Goal: Register for event/course

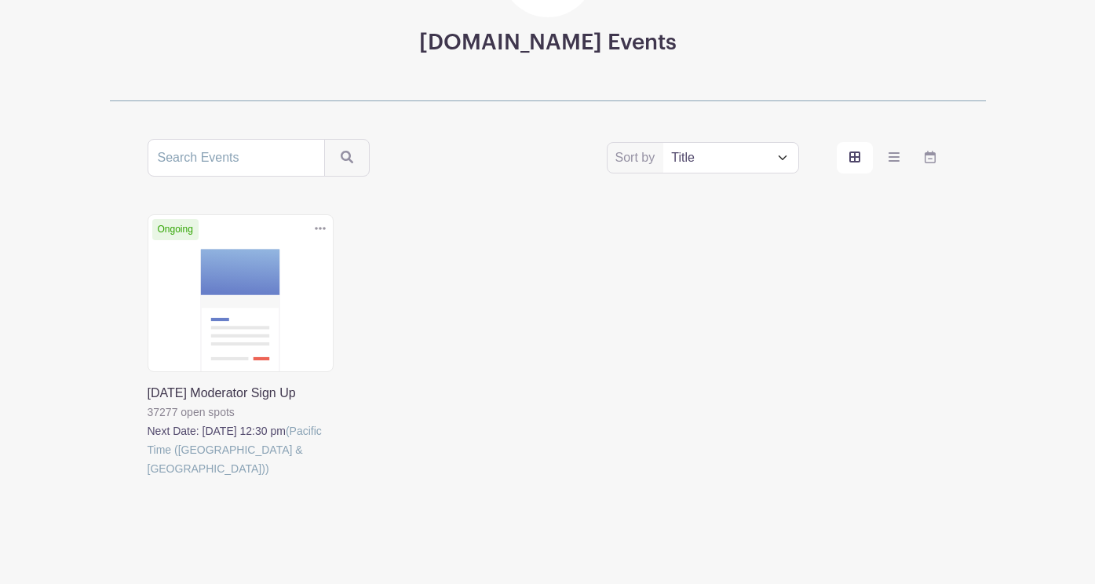
scroll to position [192, 0]
click at [148, 477] on link at bounding box center [148, 477] width 0 height 0
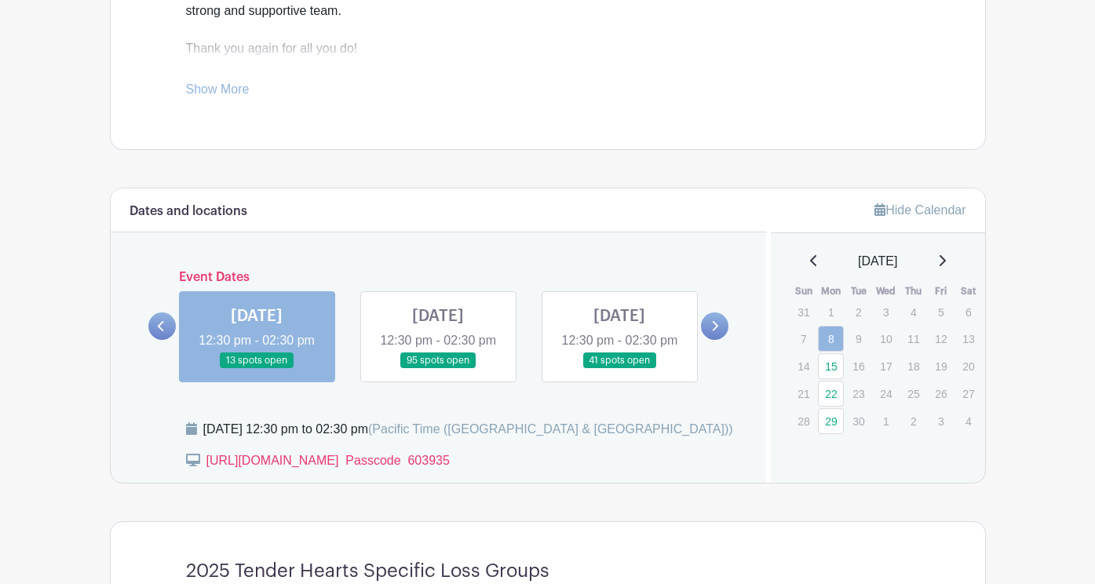
scroll to position [727, 0]
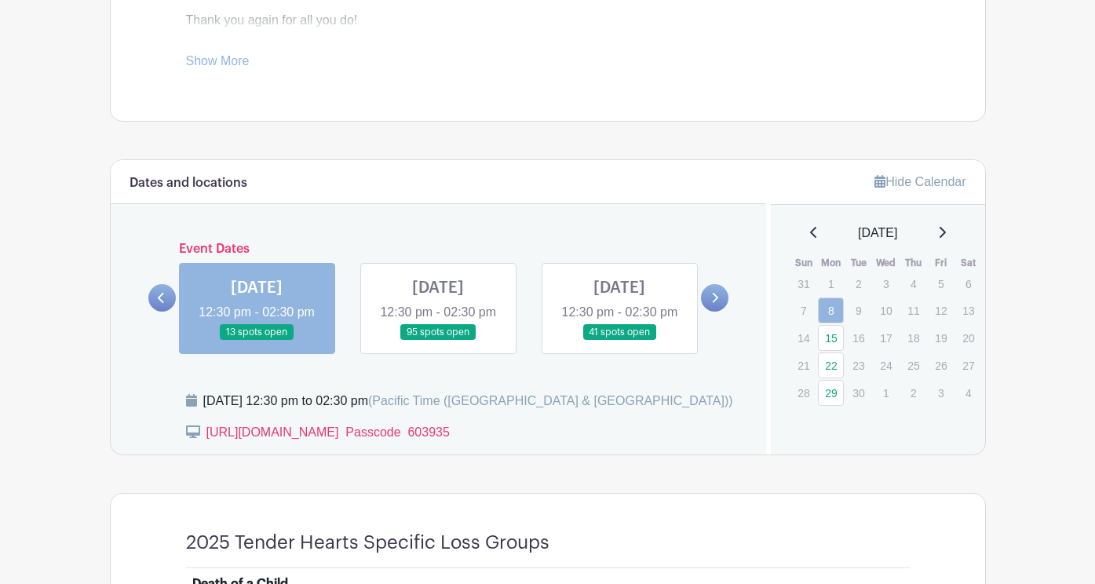
click at [257, 341] on link at bounding box center [257, 341] width 0 height 0
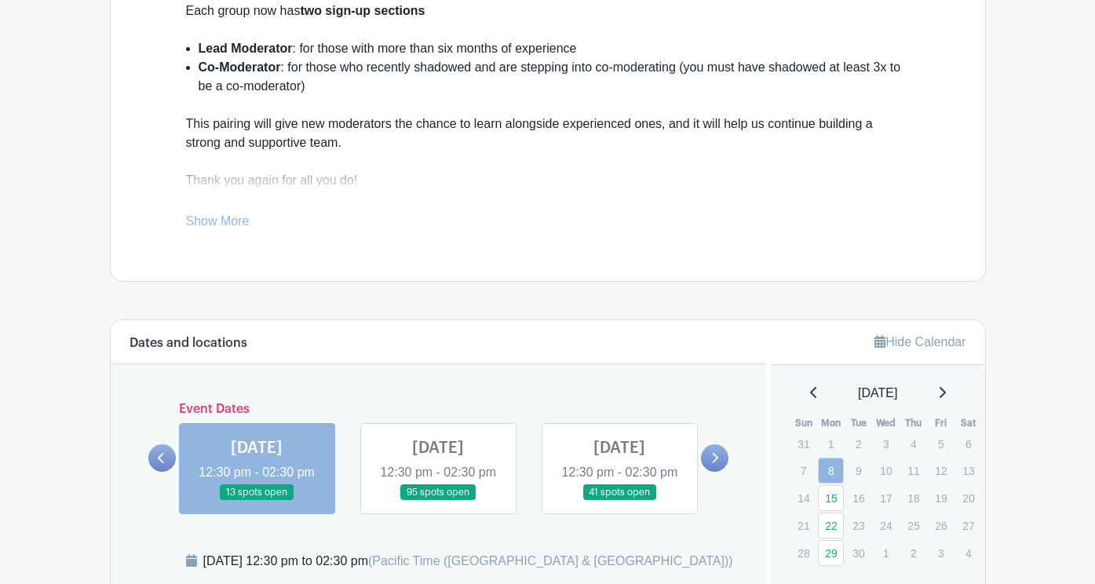
scroll to position [769, 0]
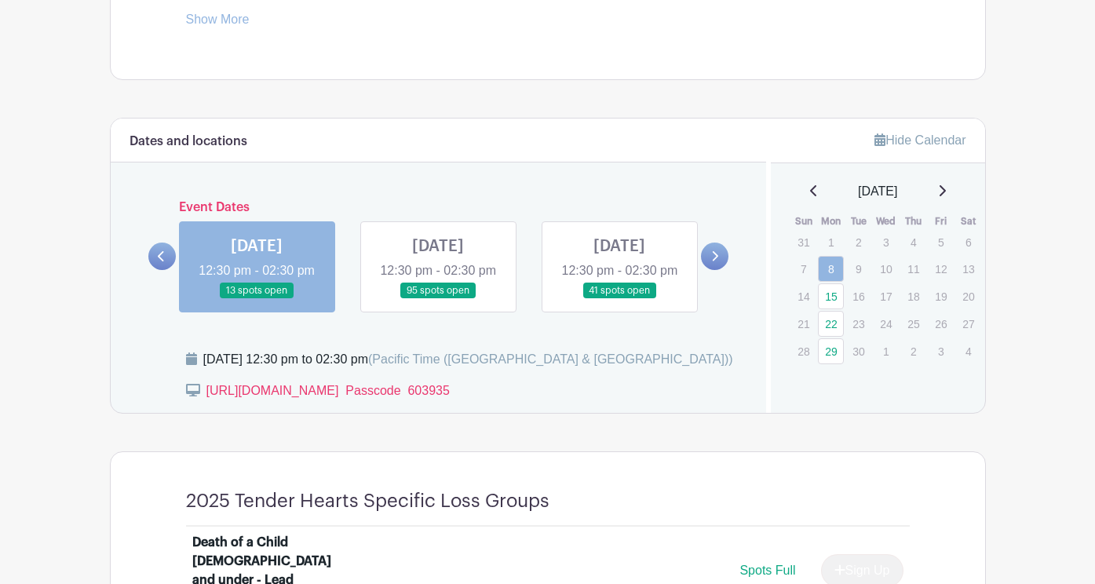
click at [438, 299] on link at bounding box center [438, 299] width 0 height 0
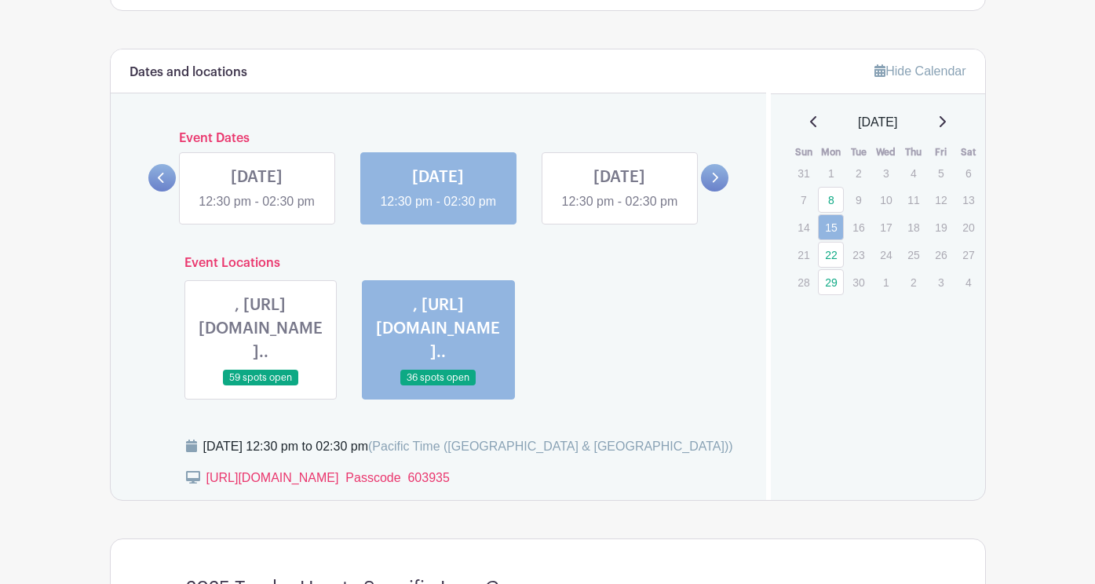
scroll to position [836, 0]
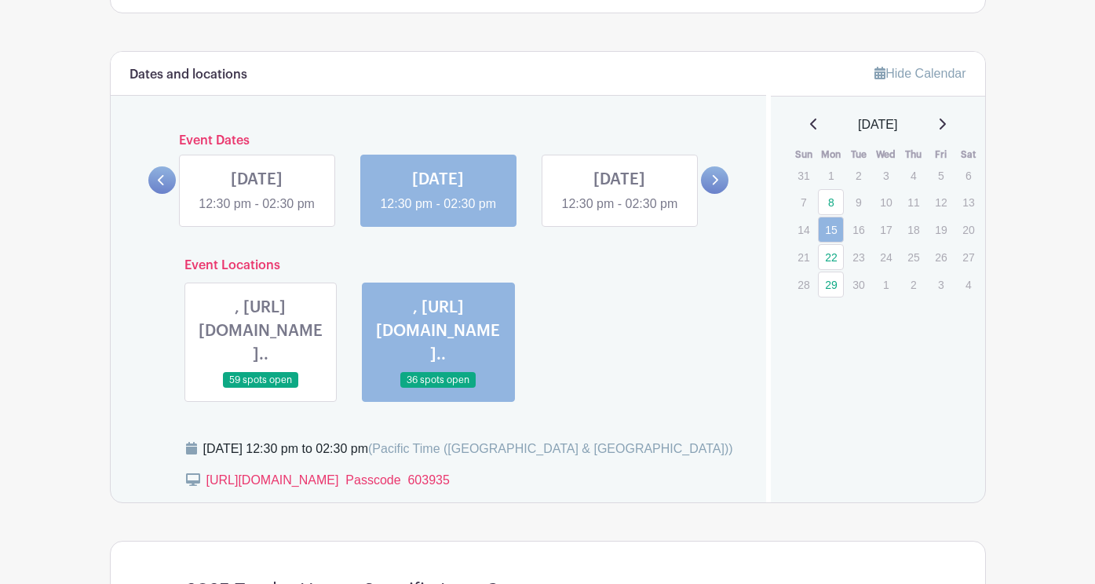
click at [714, 186] on icon at bounding box center [714, 180] width 7 height 12
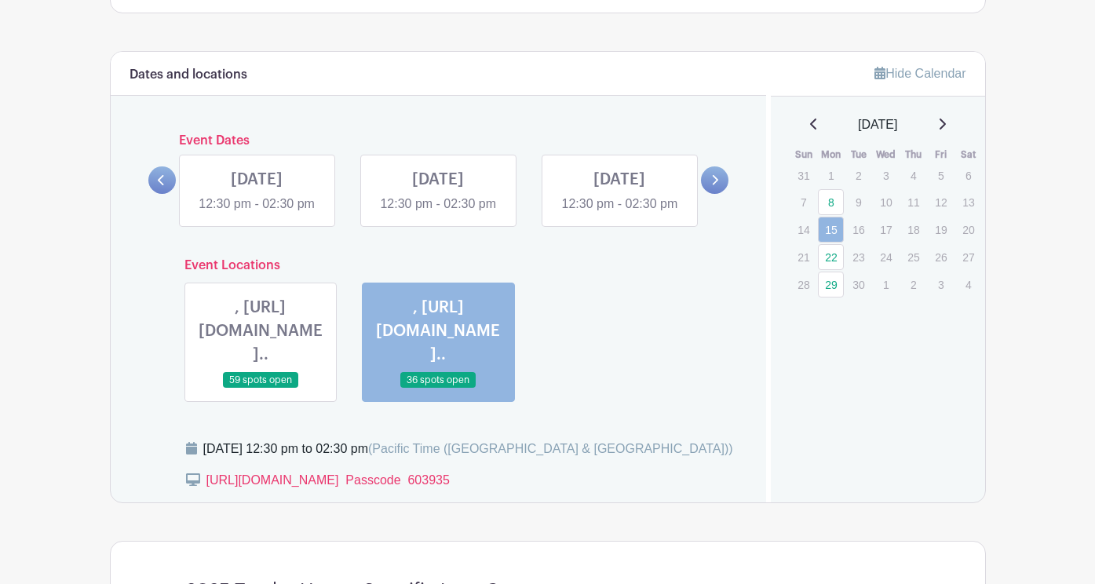
click at [710, 194] on link at bounding box center [714, 179] width 27 height 27
click at [620, 214] on link at bounding box center [620, 214] width 0 height 0
click at [438, 214] on link at bounding box center [438, 214] width 0 height 0
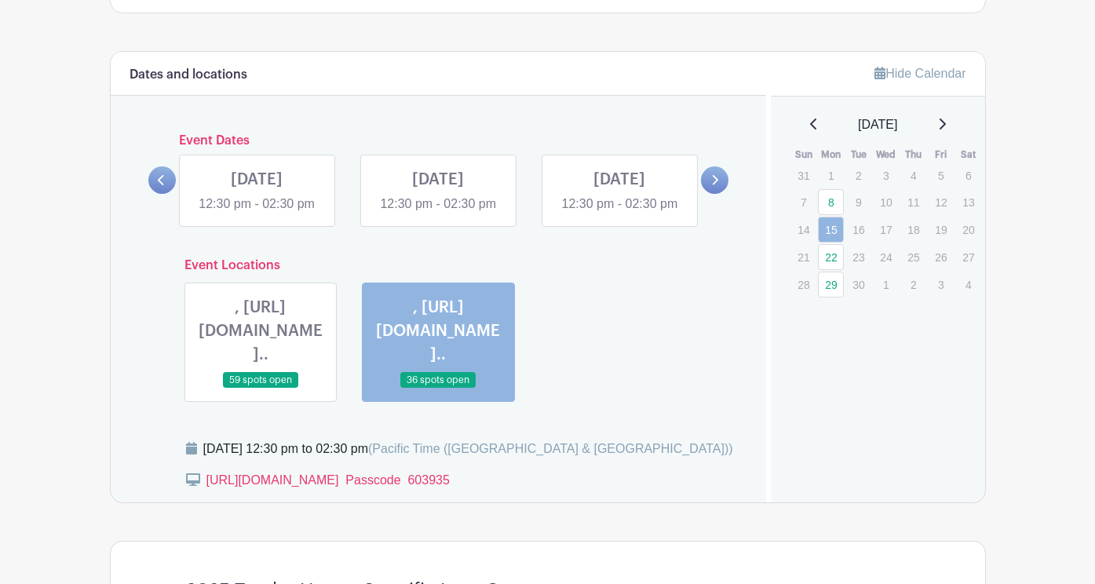
click at [438, 214] on link at bounding box center [438, 214] width 0 height 0
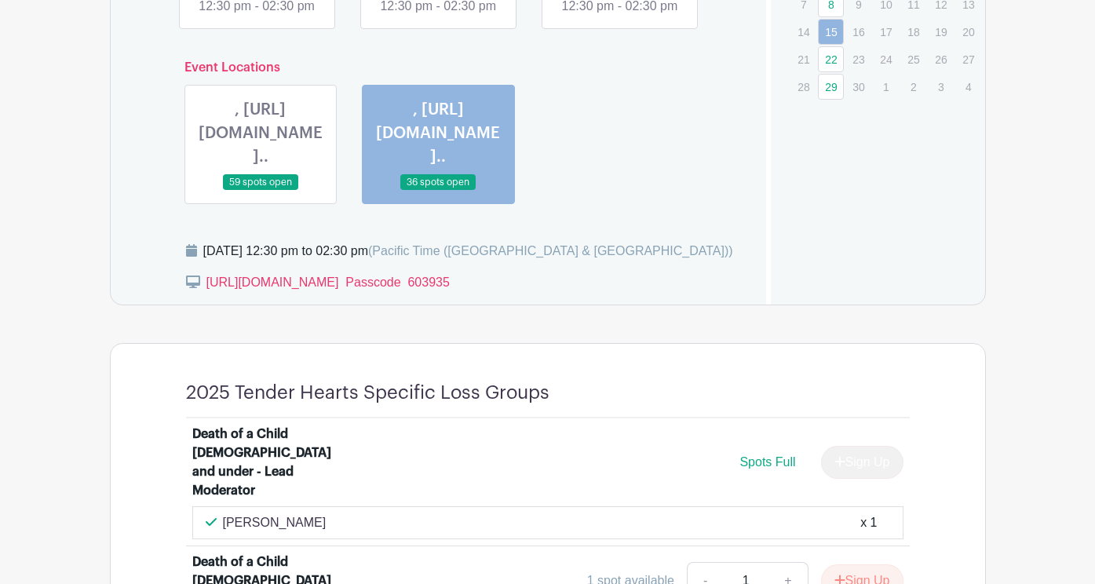
scroll to position [1034, 0]
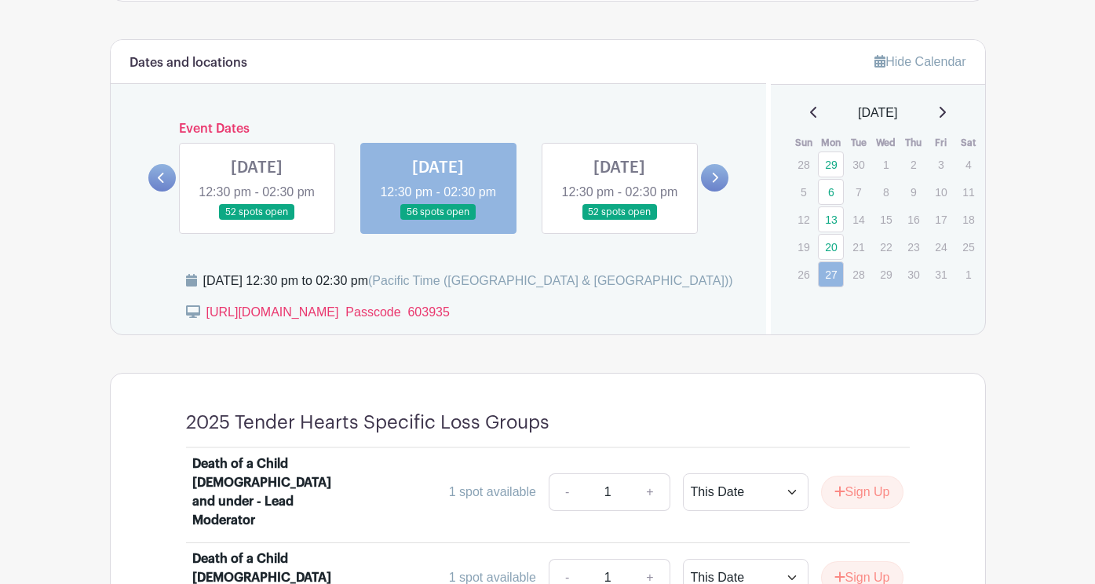
scroll to position [851, 0]
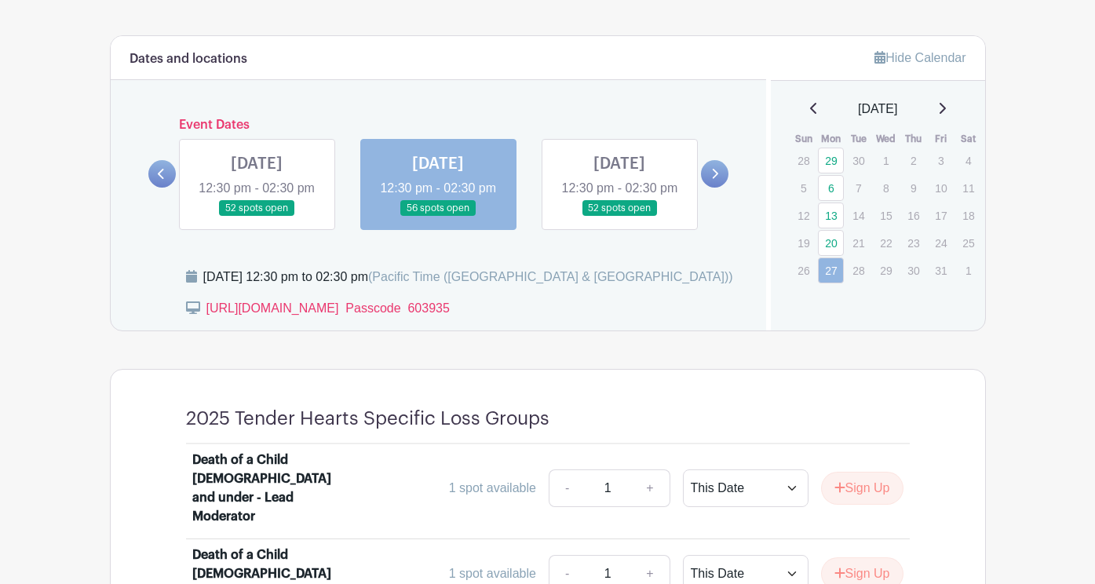
click at [438, 217] on link at bounding box center [438, 217] width 0 height 0
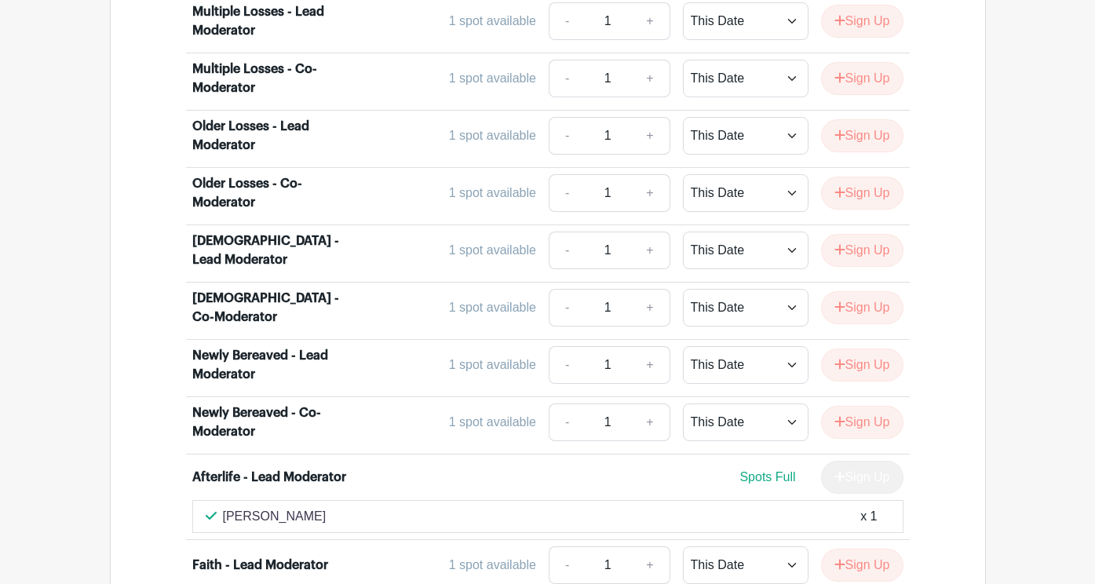
scroll to position [4105, 0]
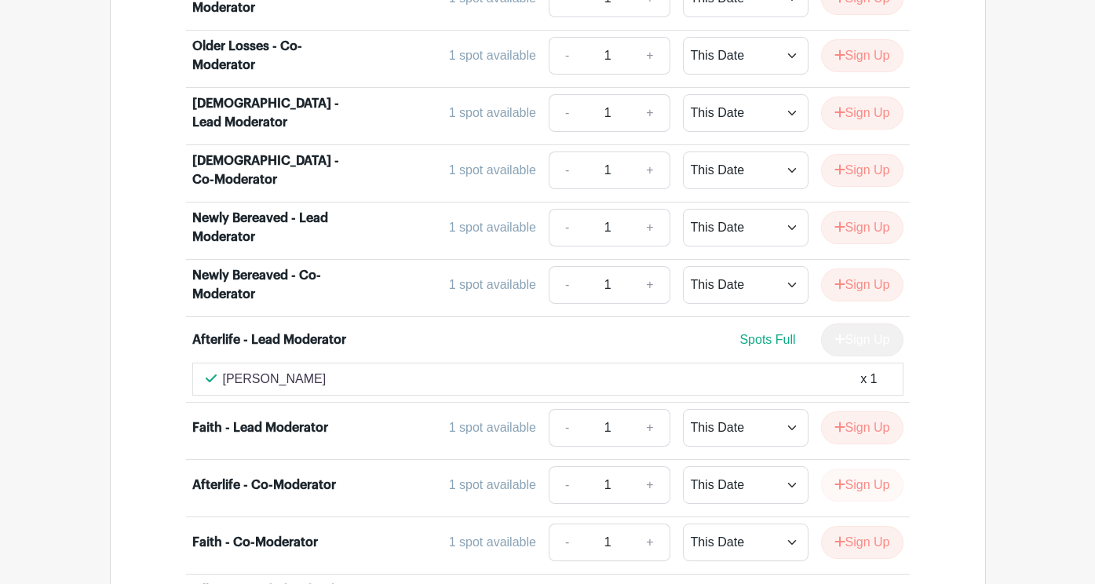
click at [867, 469] on button "Sign Up" at bounding box center [862, 485] width 82 height 33
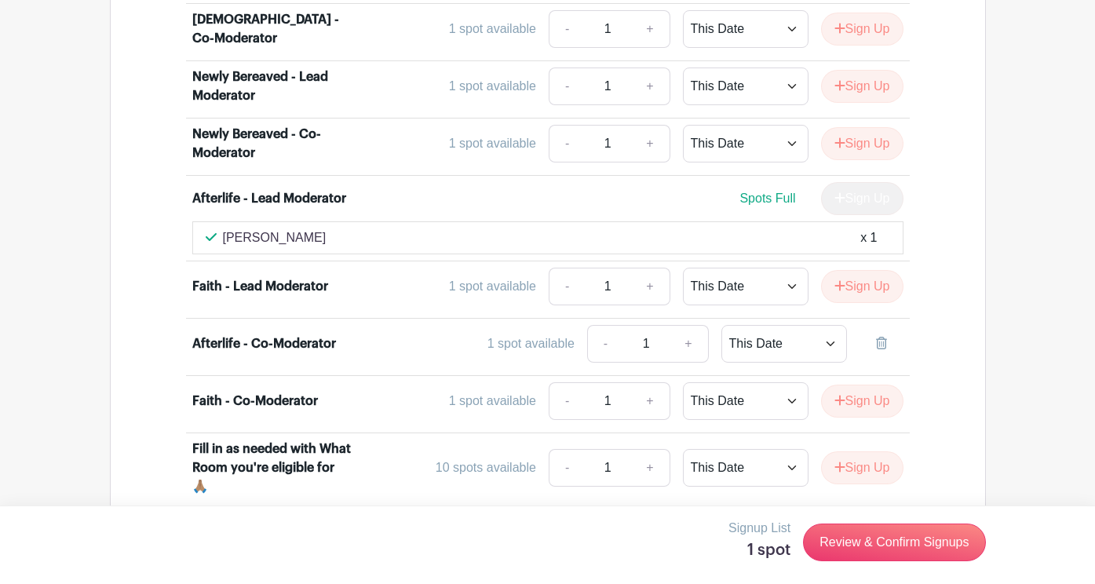
scroll to position [4247, 0]
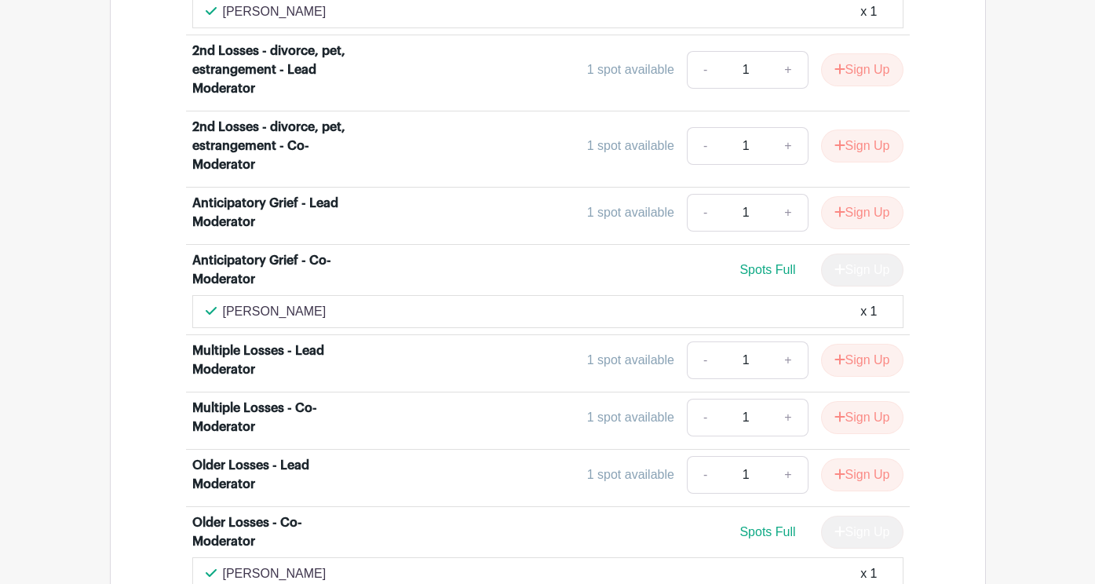
scroll to position [851, 0]
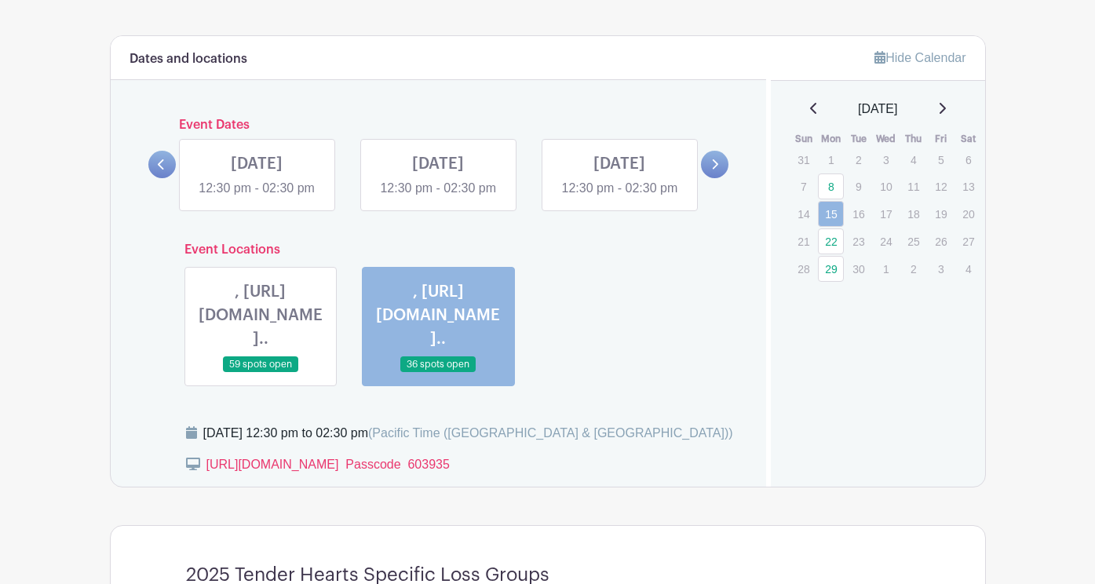
click at [438, 198] on link at bounding box center [438, 198] width 0 height 0
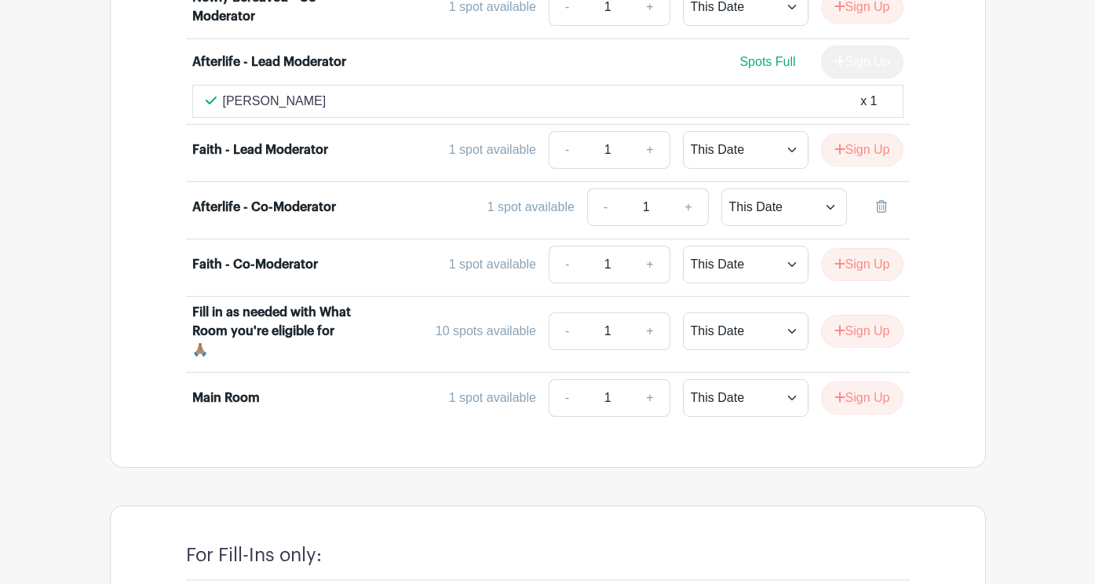
scroll to position [4342, 0]
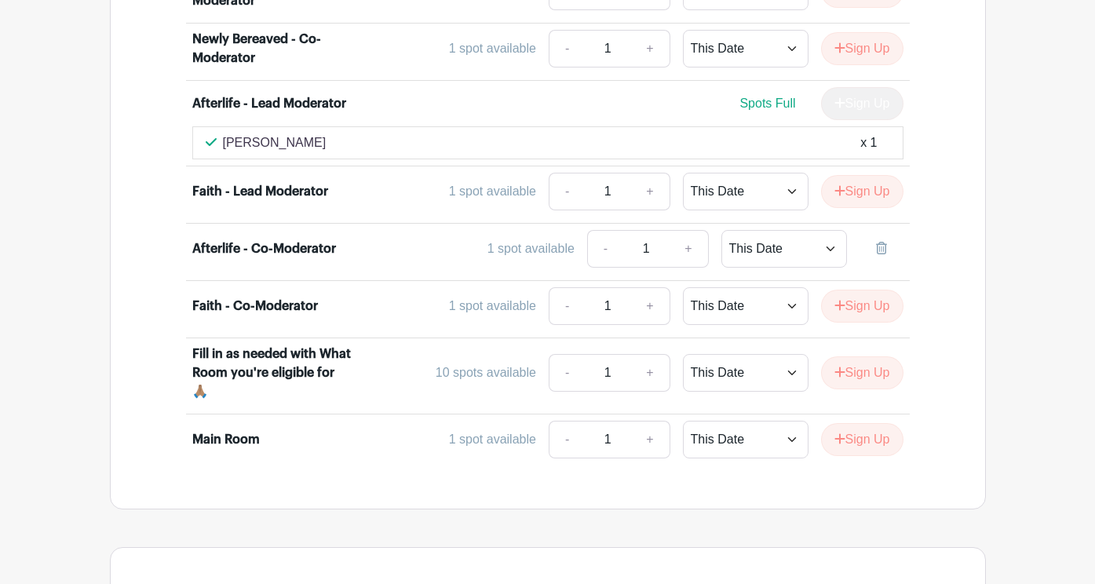
click at [693, 230] on link "+" at bounding box center [688, 249] width 39 height 38
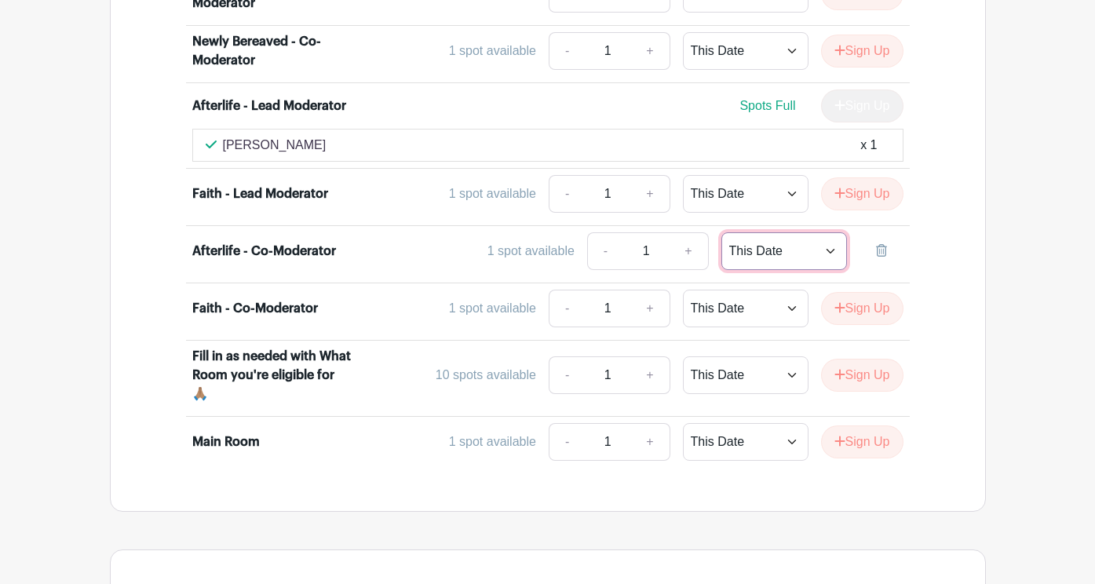
scroll to position [4280, 0]
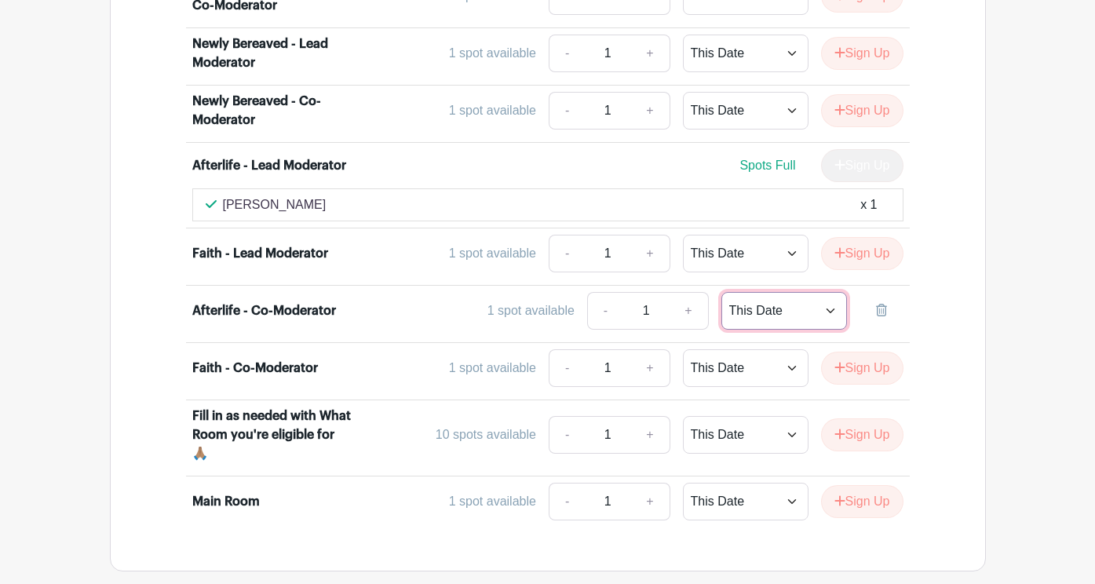
select select "select_dates"
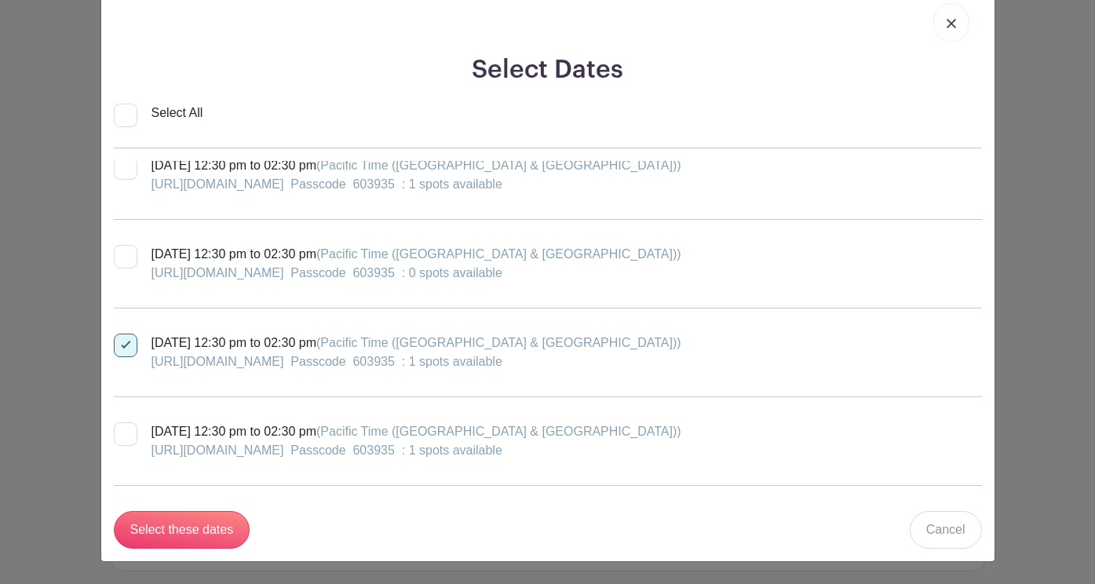
scroll to position [45, 0]
click at [235, 532] on input "Select these dates" at bounding box center [182, 530] width 137 height 38
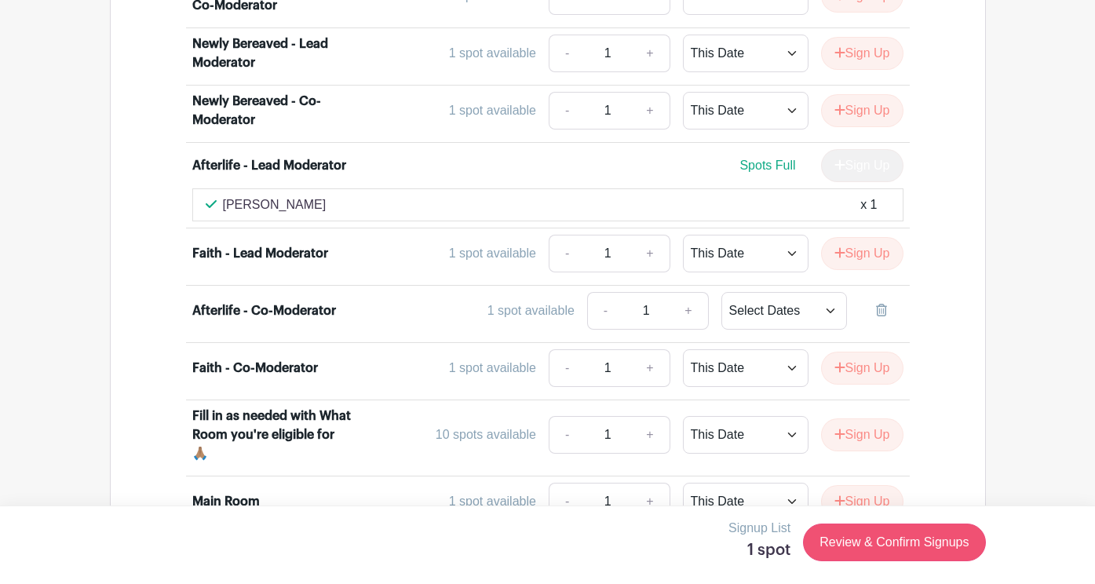
click at [881, 538] on link "Review & Confirm Signups" at bounding box center [894, 543] width 182 height 38
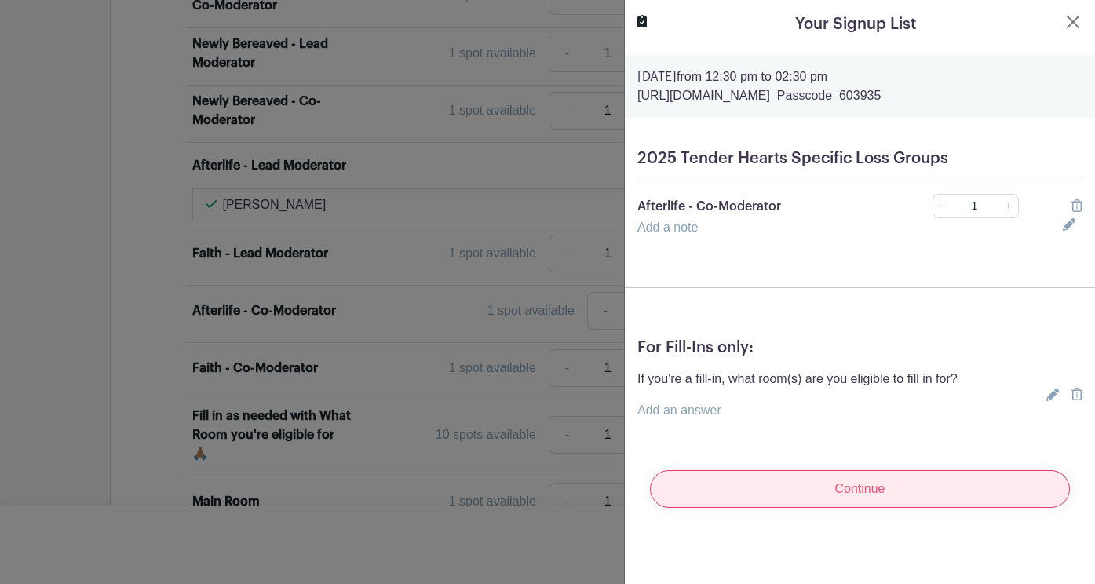
click at [864, 495] on input "Continue" at bounding box center [860, 489] width 420 height 38
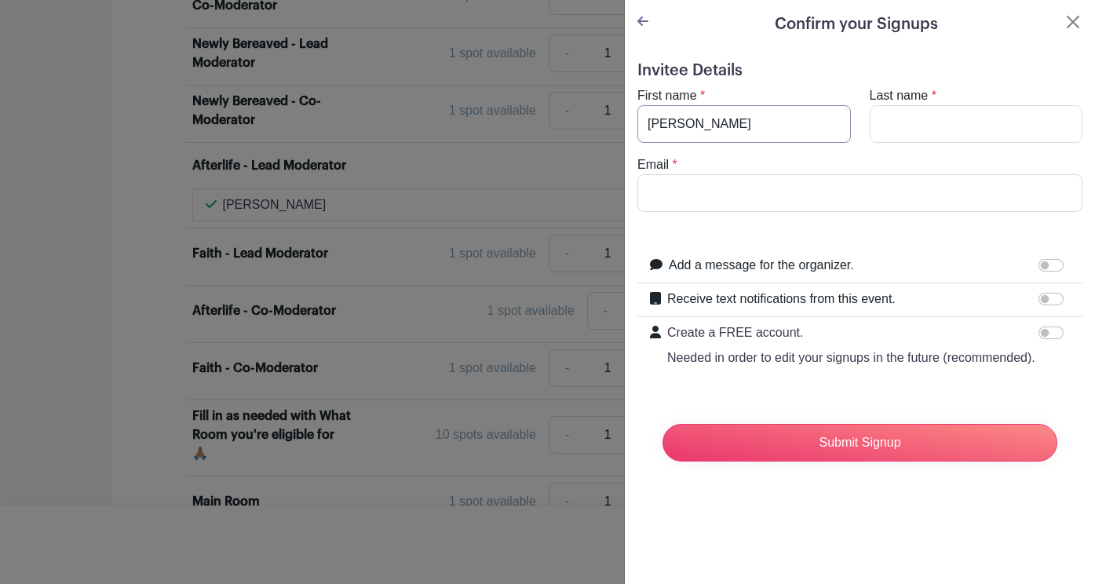
type input "[PERSON_NAME]"
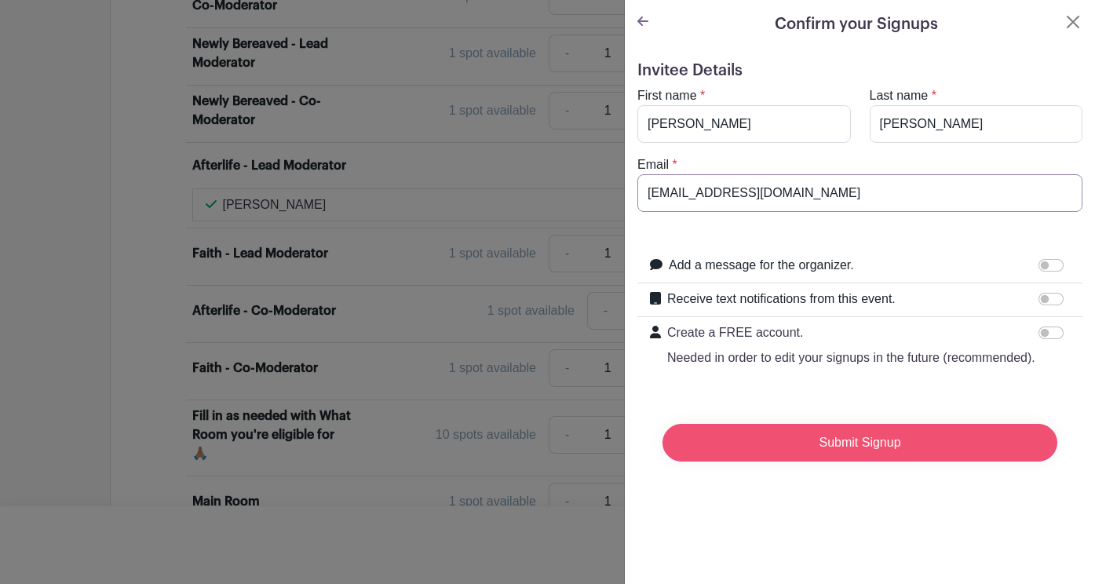
type input "[EMAIL_ADDRESS][DOMAIN_NAME]"
click at [807, 442] on input "Submit Signup" at bounding box center [860, 443] width 395 height 38
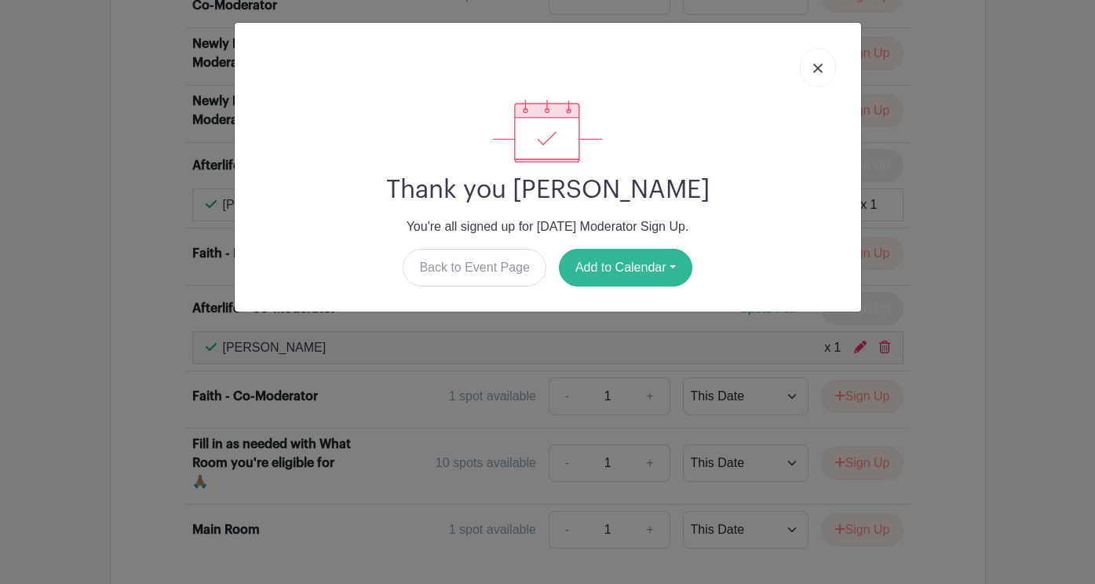
click at [617, 269] on button "Add to Calendar" at bounding box center [625, 268] width 133 height 38
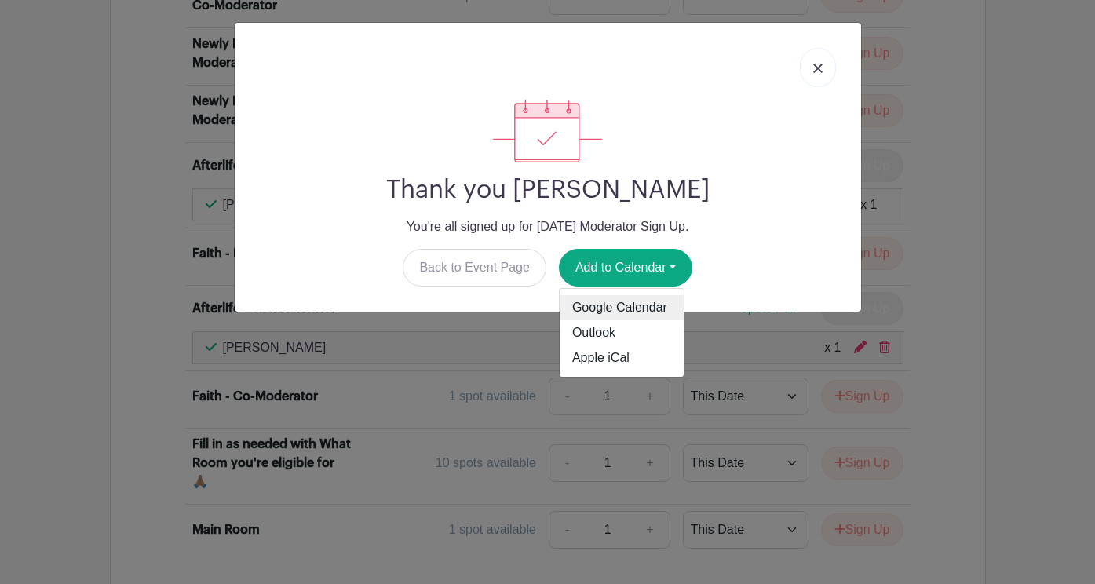
click at [609, 313] on link "Google Calendar" at bounding box center [622, 307] width 124 height 25
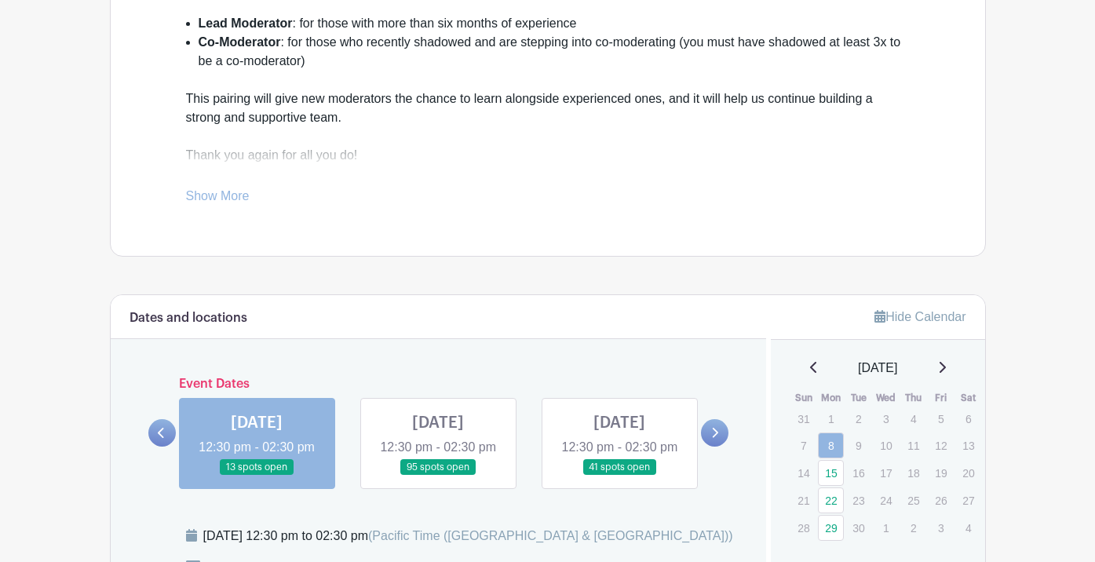
scroll to position [848, 0]
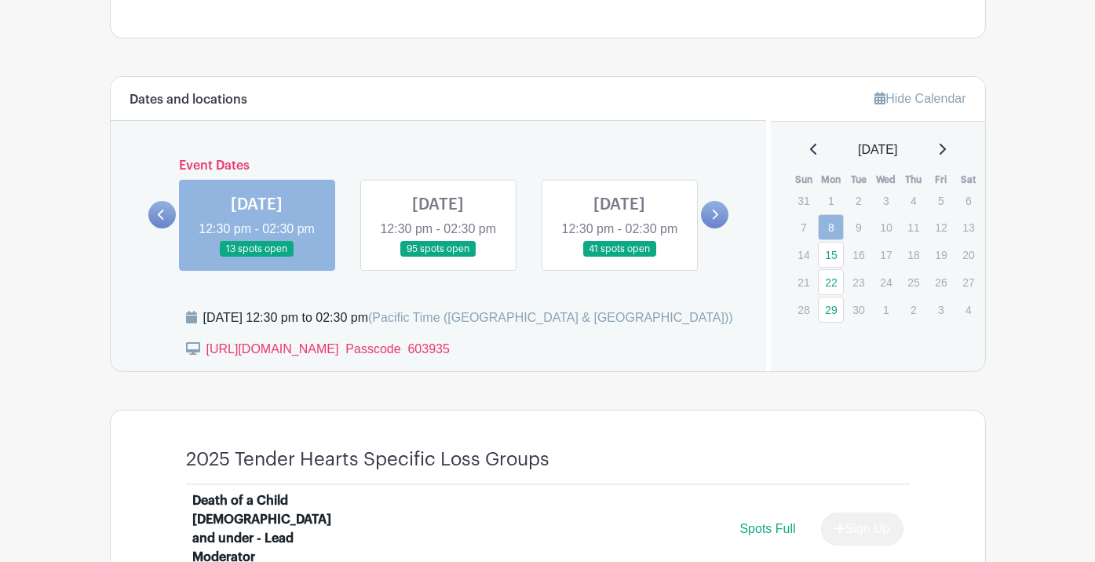
click at [711, 221] on icon at bounding box center [714, 215] width 7 height 12
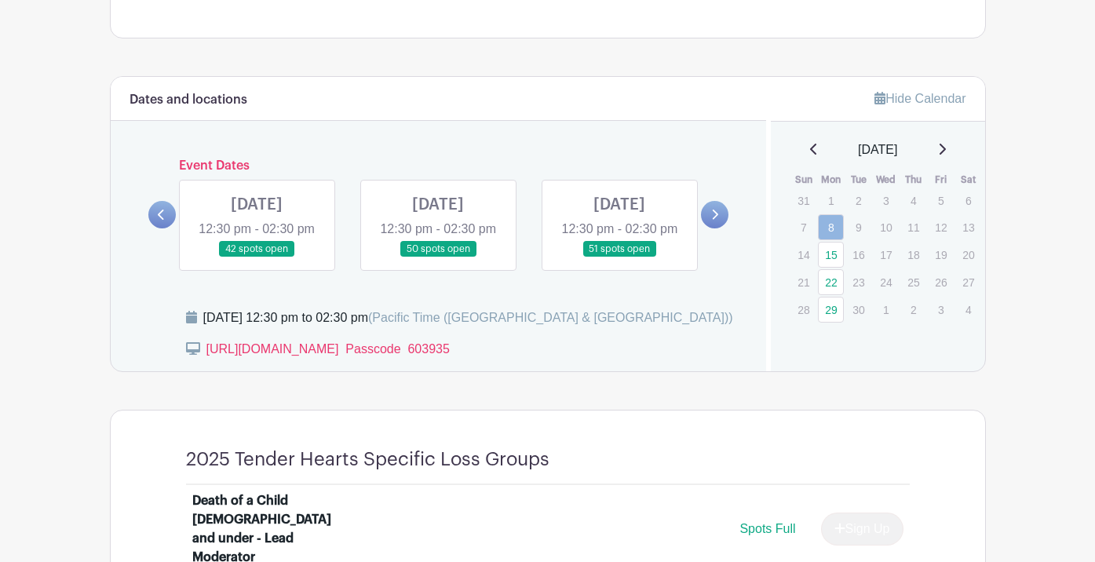
click at [438, 258] on link at bounding box center [438, 258] width 0 height 0
click at [257, 258] on link at bounding box center [257, 258] width 0 height 0
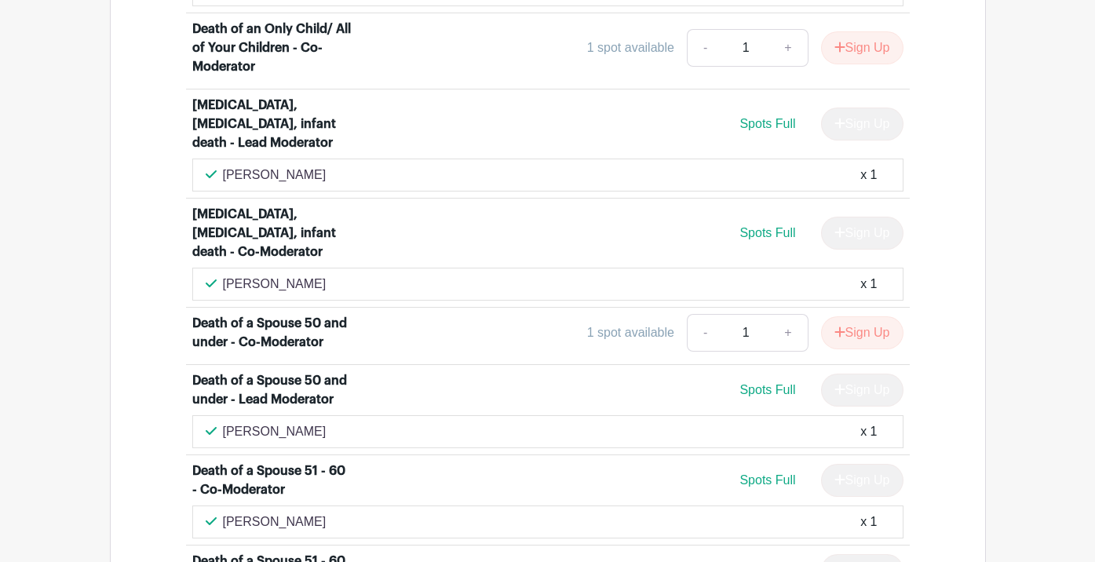
scroll to position [2286, 0]
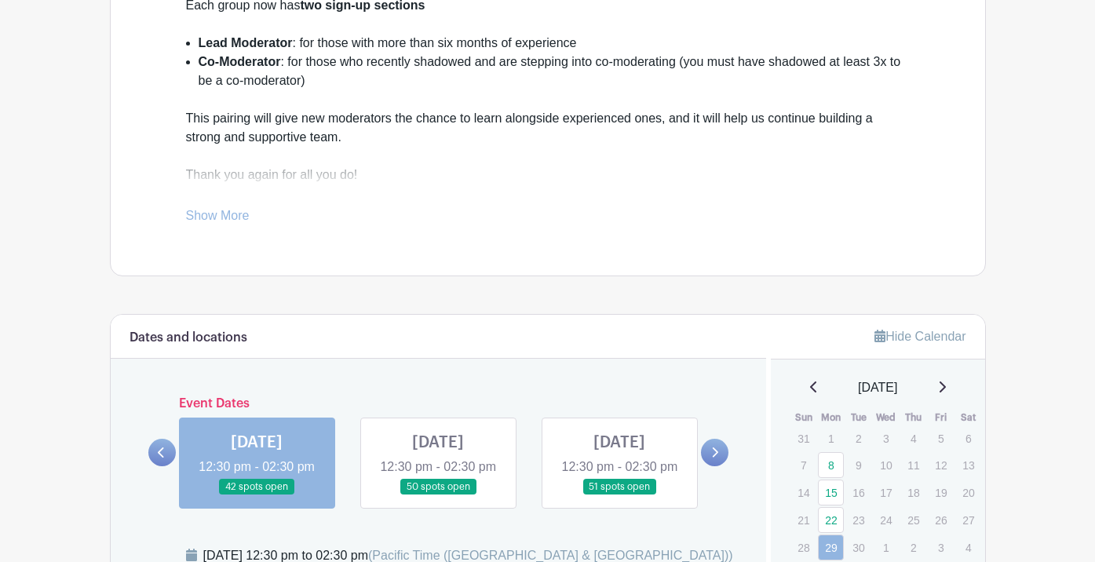
scroll to position [920, 0]
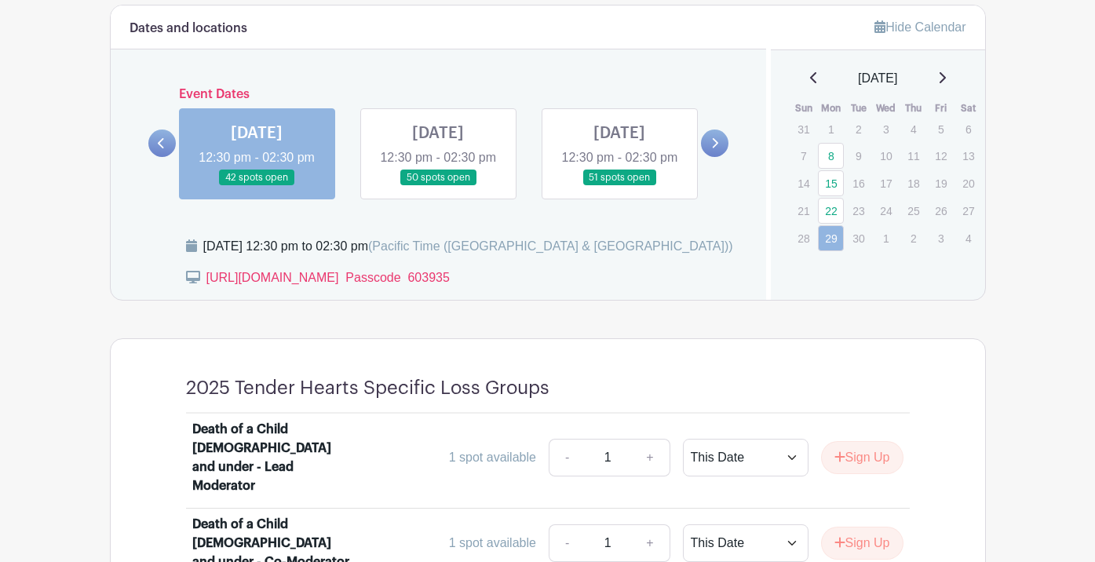
click at [163, 157] on link at bounding box center [161, 143] width 27 height 27
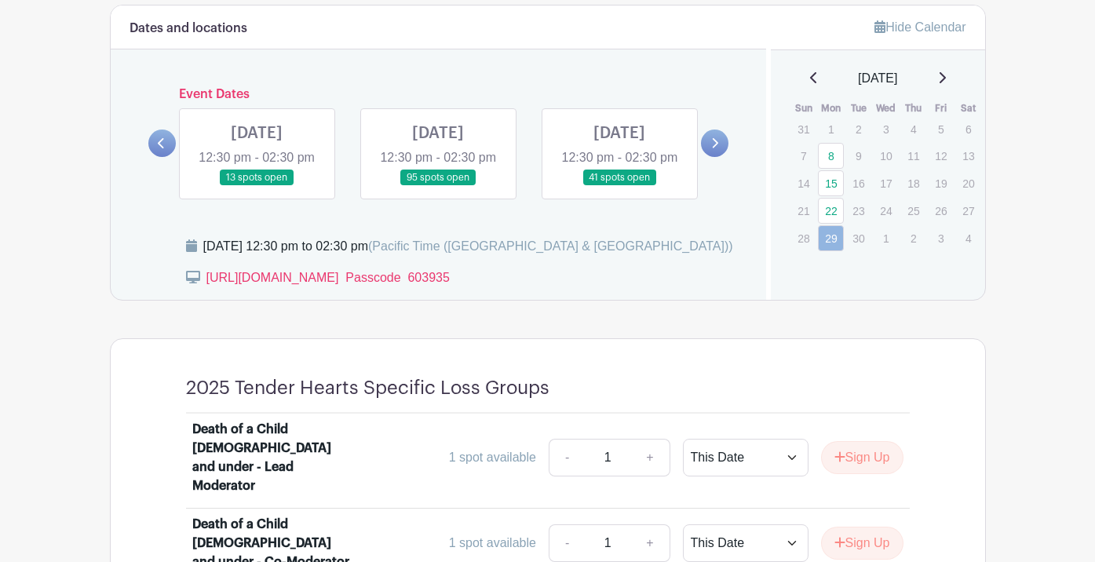
click at [620, 186] on link at bounding box center [620, 186] width 0 height 0
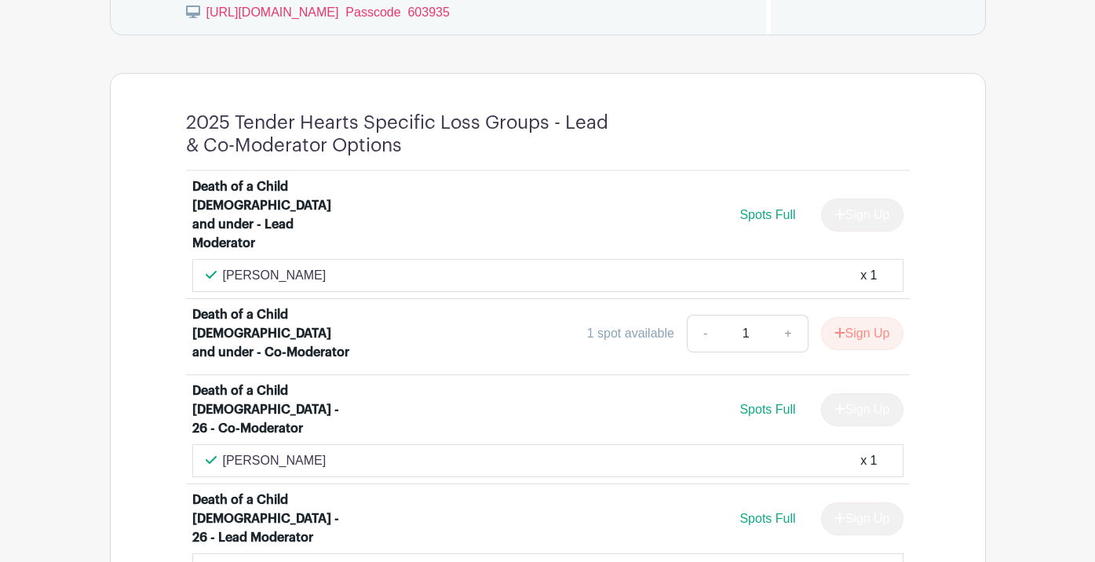
scroll to position [949, 0]
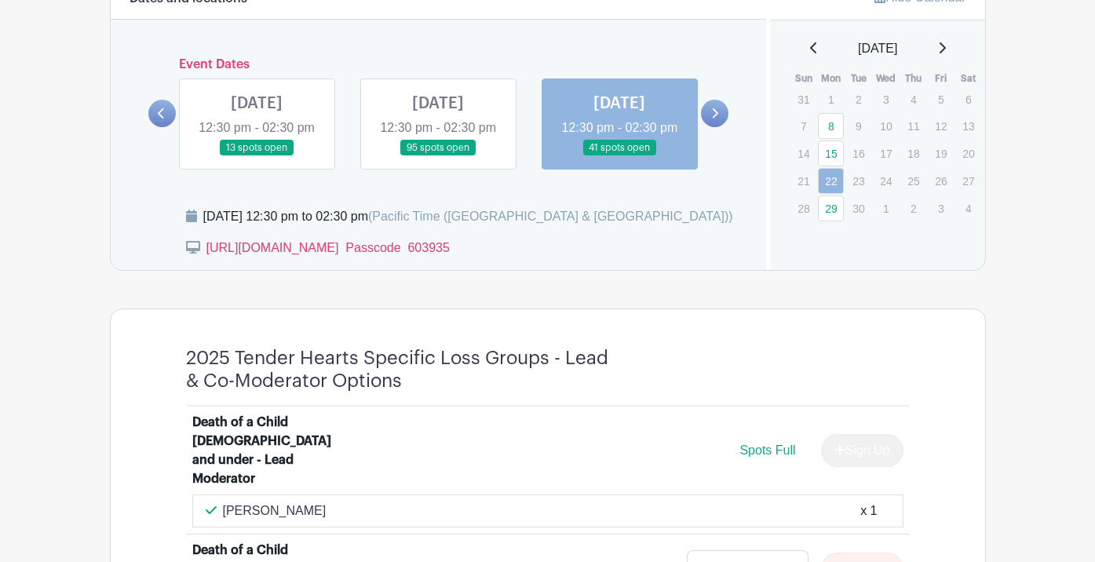
click at [438, 156] on link at bounding box center [438, 156] width 0 height 0
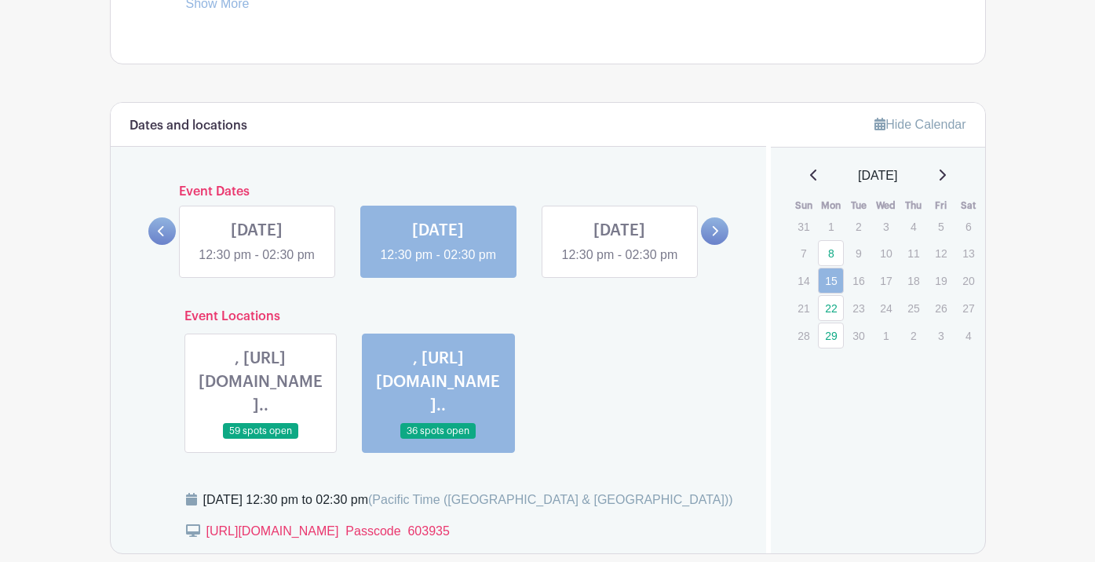
scroll to position [964, 0]
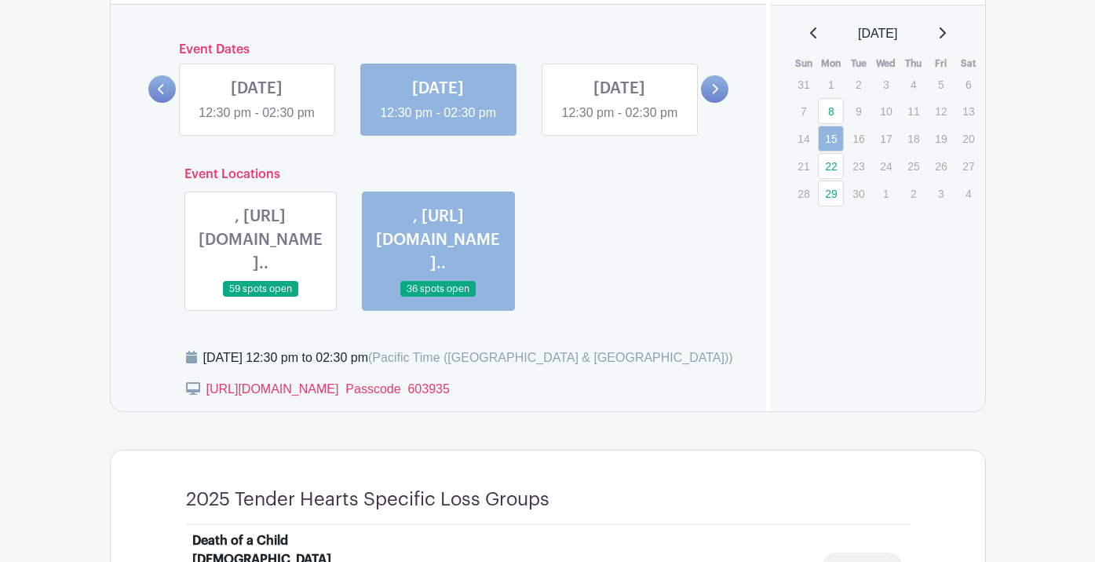
click at [722, 97] on link at bounding box center [714, 88] width 27 height 27
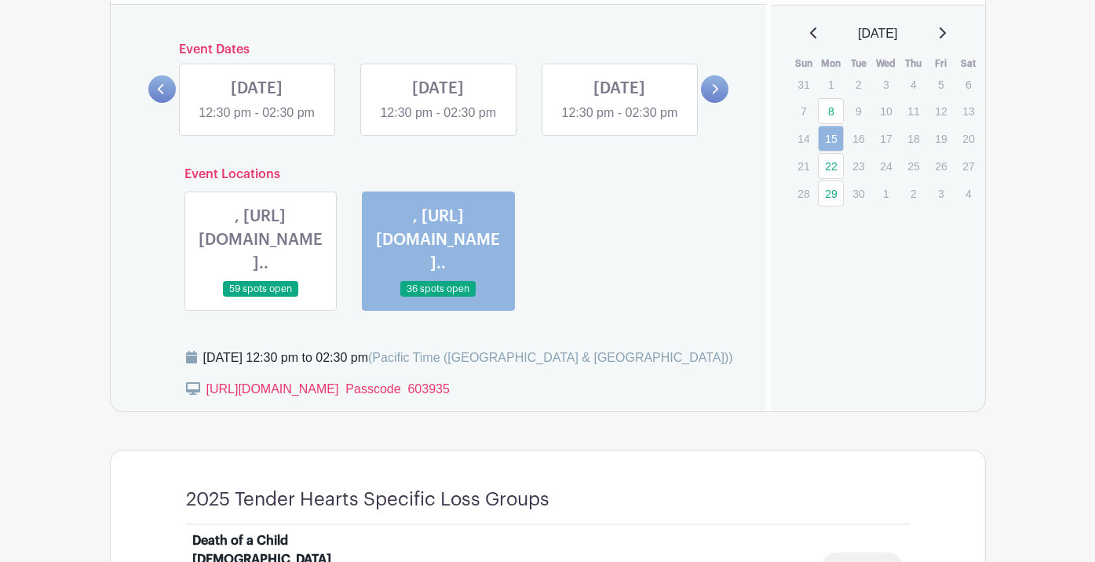
click at [721, 101] on link at bounding box center [714, 88] width 27 height 27
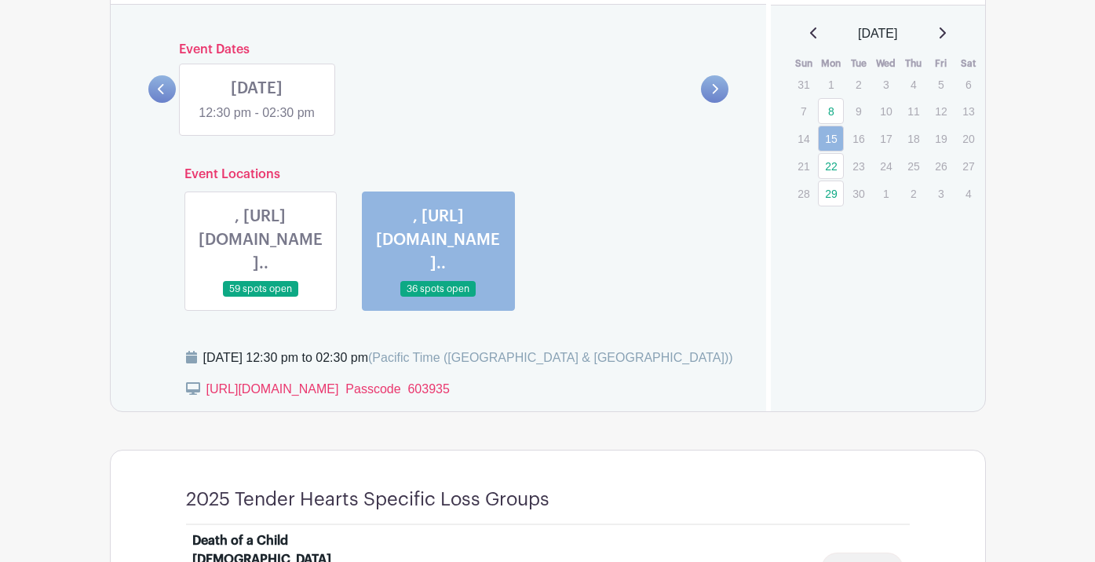
click at [257, 123] on link at bounding box center [257, 123] width 0 height 0
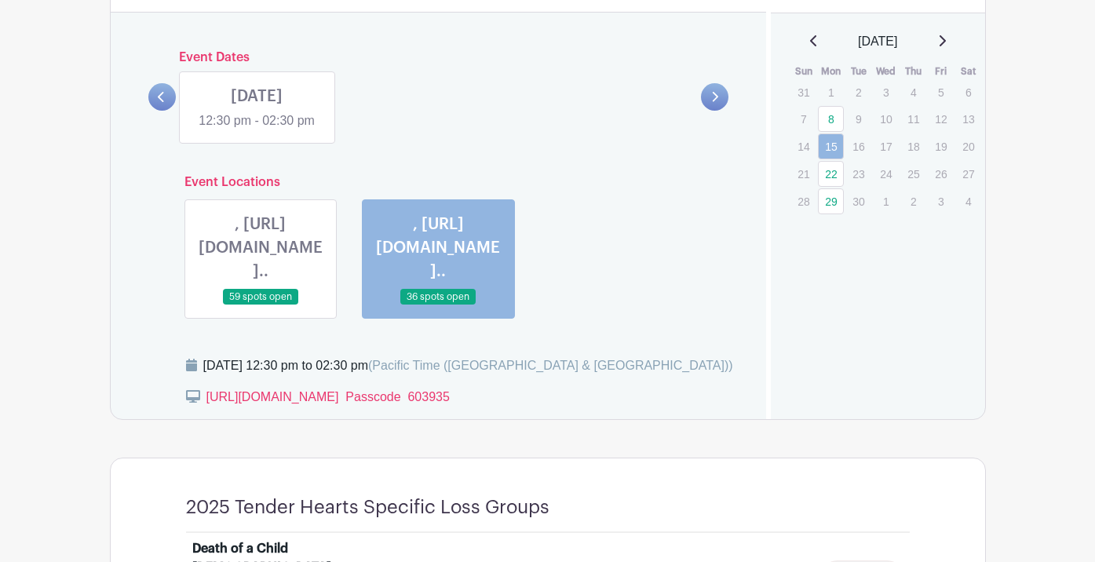
scroll to position [951, 0]
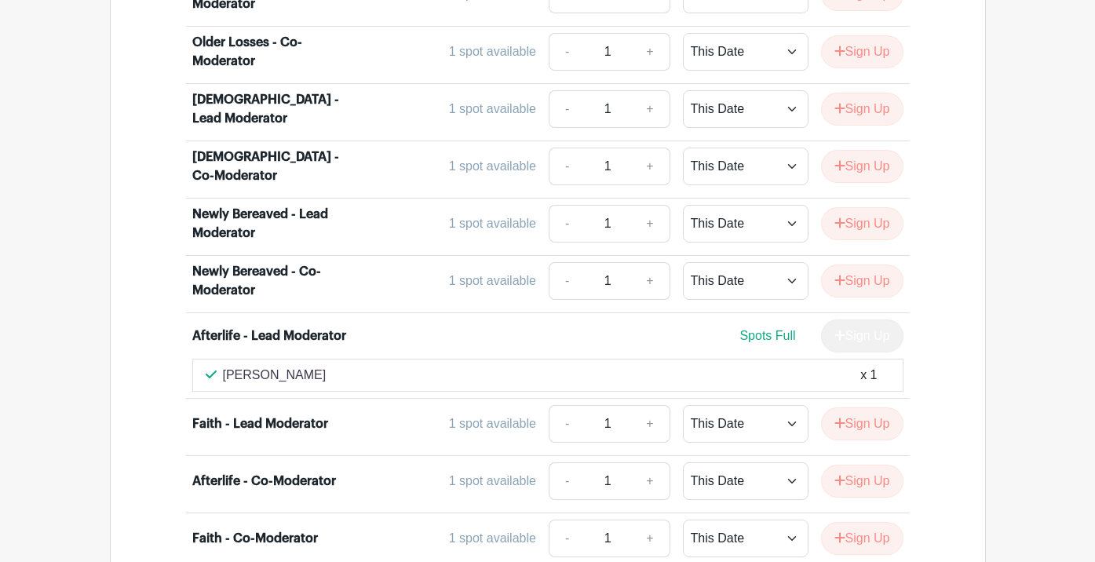
scroll to position [4167, 0]
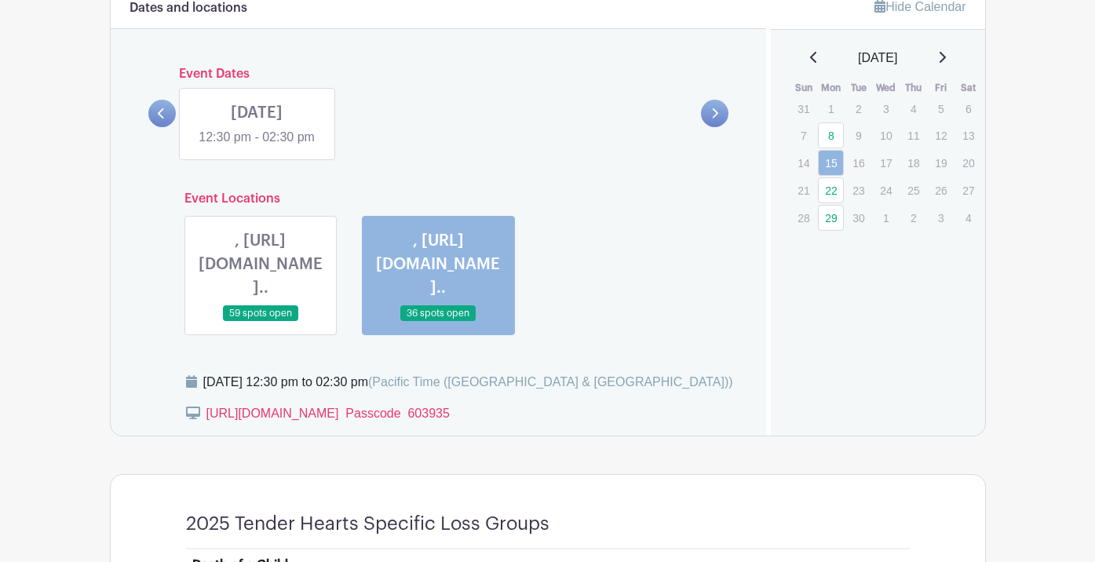
scroll to position [897, 0]
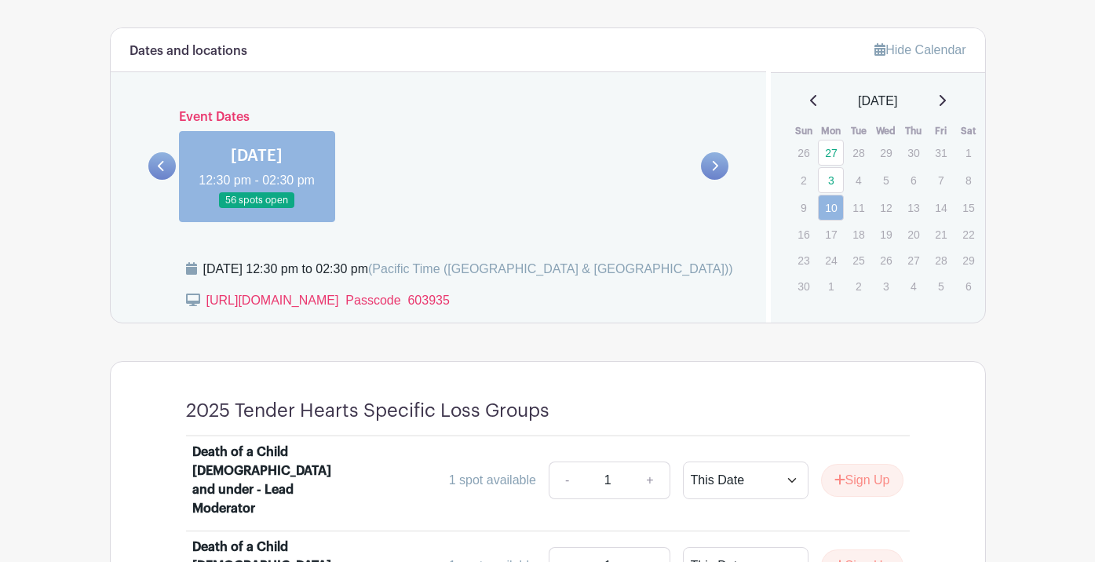
click at [164, 180] on link at bounding box center [161, 165] width 27 height 27
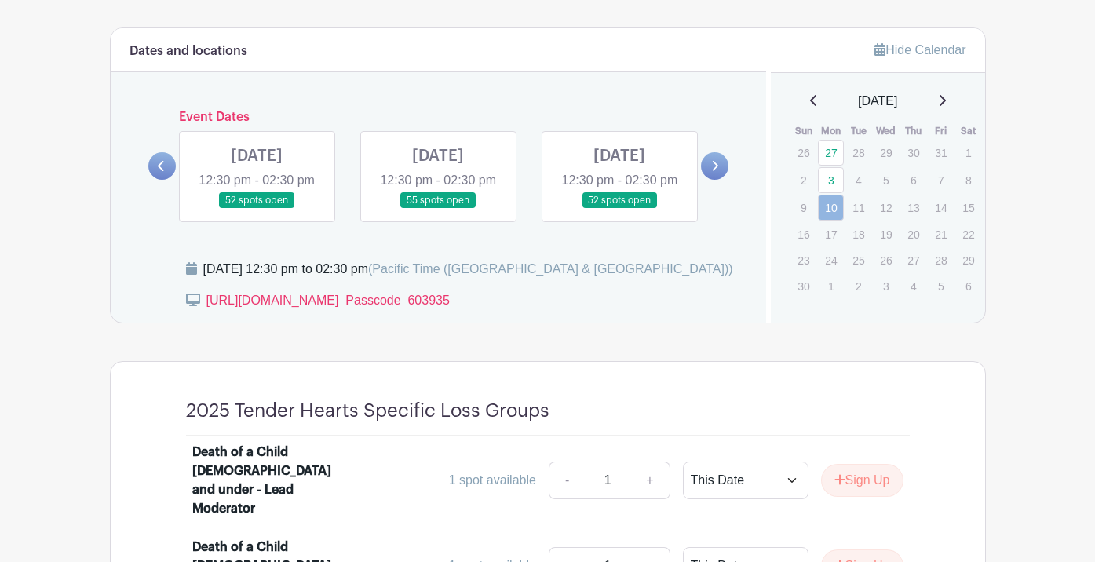
click at [257, 209] on link at bounding box center [257, 209] width 0 height 0
click at [166, 177] on link at bounding box center [161, 165] width 27 height 27
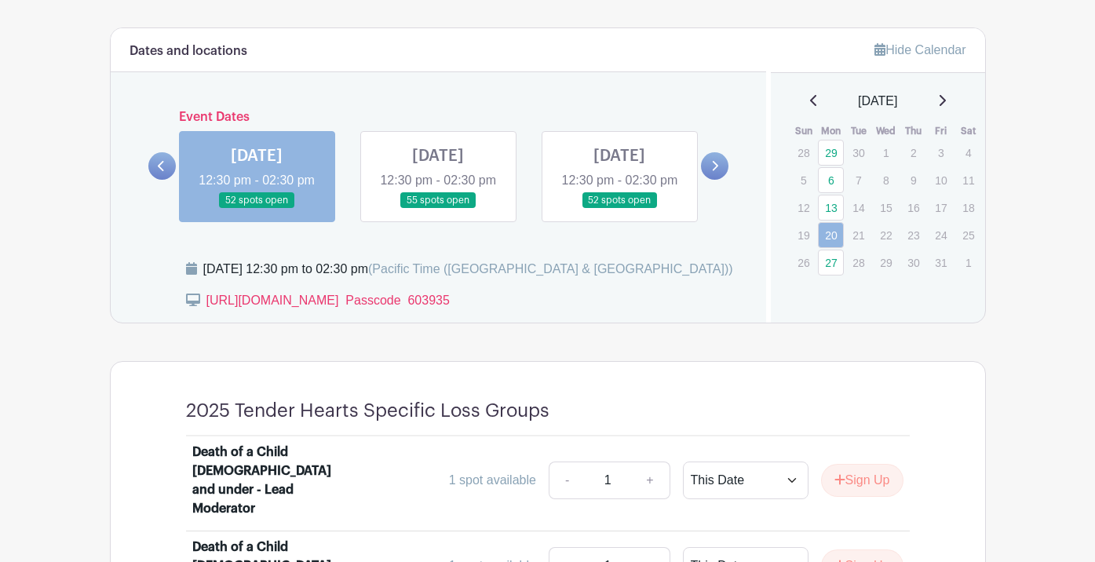
click at [620, 209] on link at bounding box center [620, 209] width 0 height 0
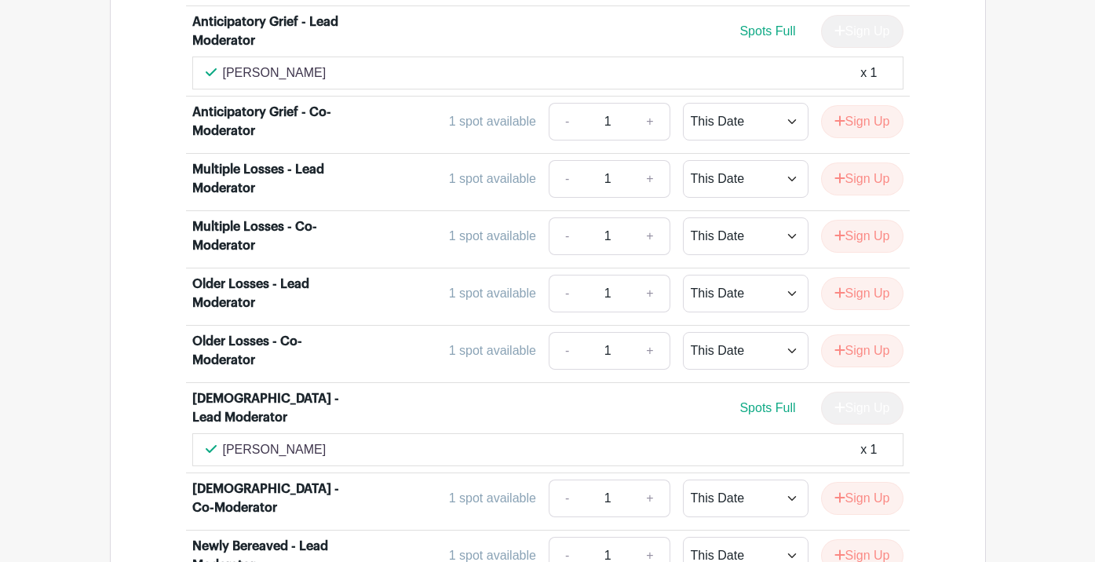
scroll to position [3954, 0]
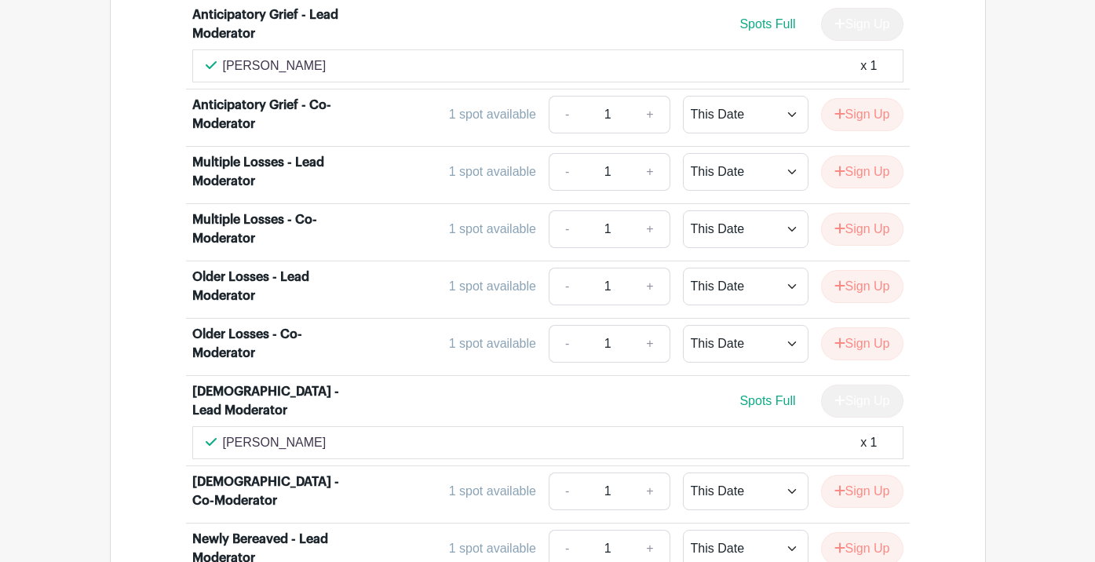
click at [650, 153] on link "+" at bounding box center [650, 172] width 39 height 38
click at [645, 153] on link "+" at bounding box center [650, 172] width 39 height 38
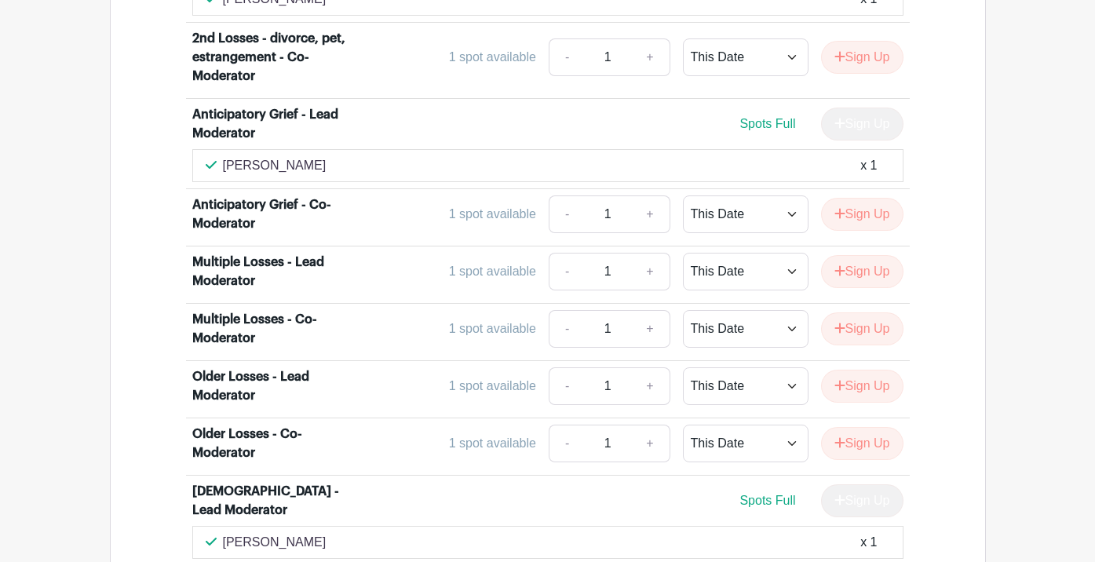
scroll to position [3871, 0]
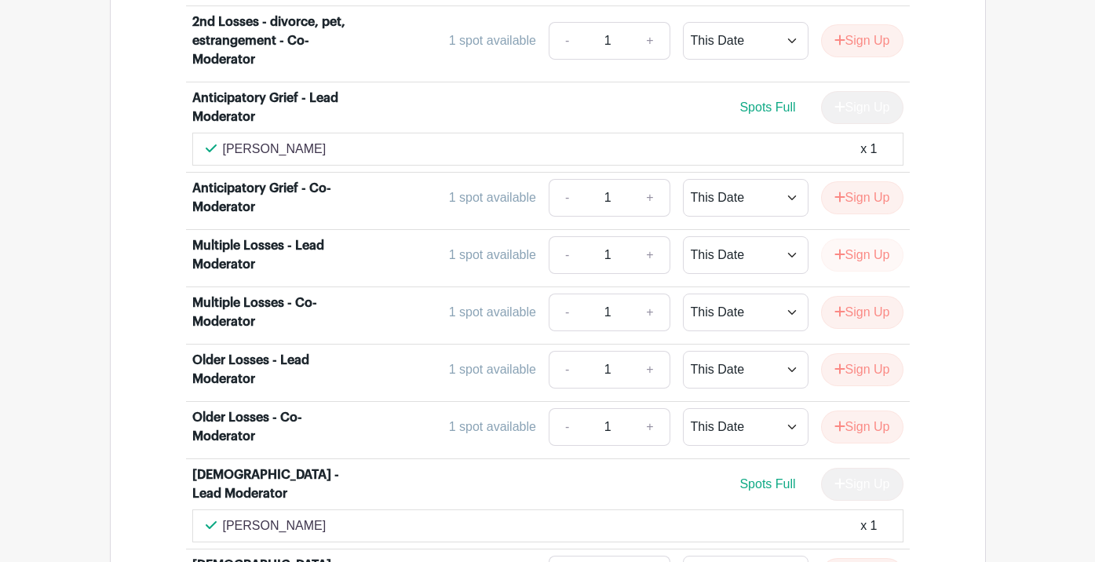
click at [865, 239] on button "Sign Up" at bounding box center [862, 255] width 82 height 33
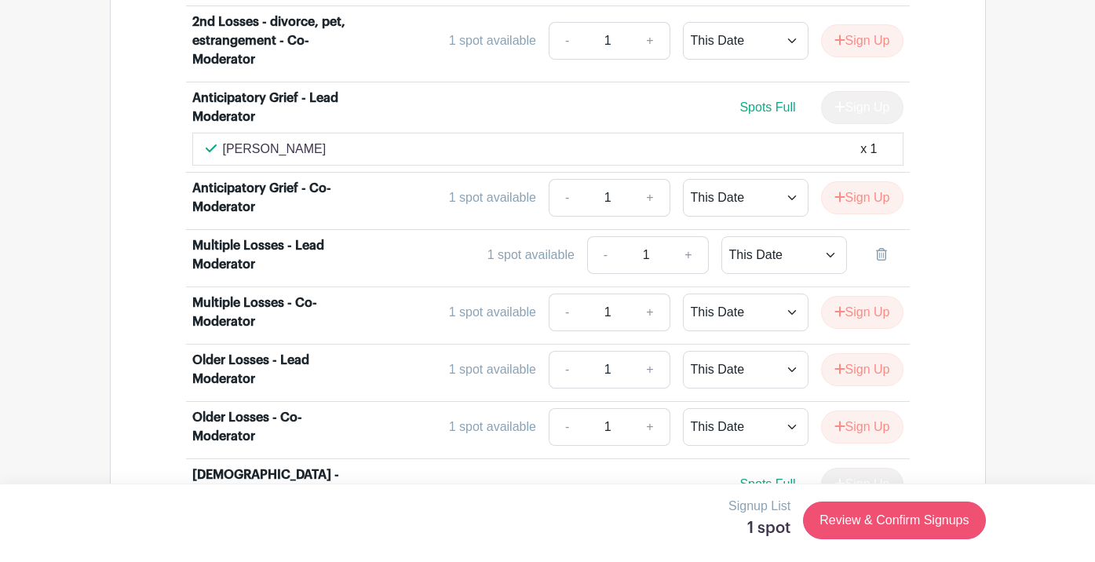
click at [843, 521] on link "Review & Confirm Signups" at bounding box center [894, 521] width 182 height 38
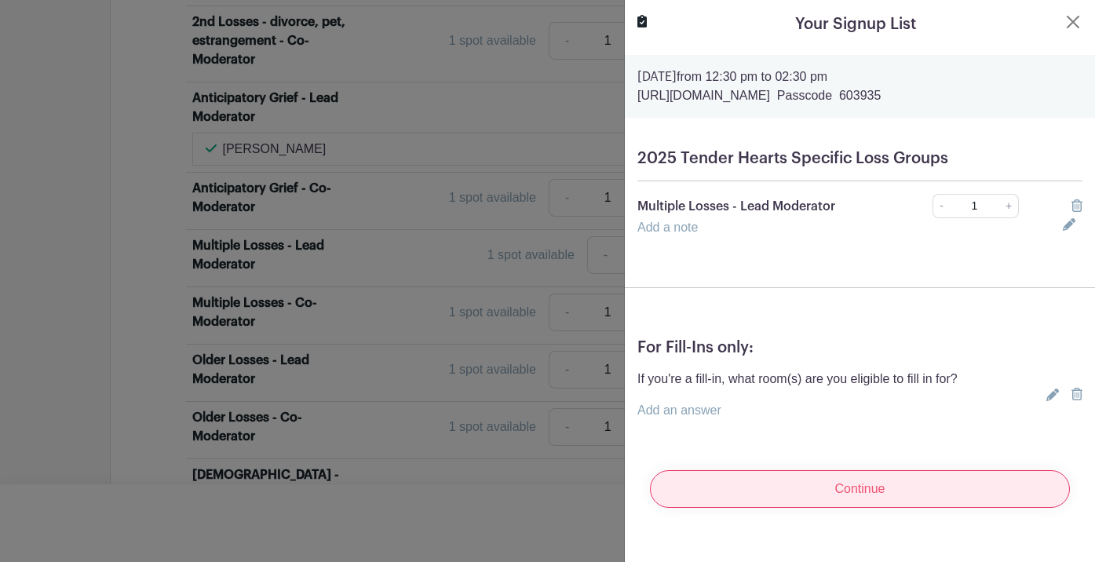
click at [821, 492] on input "Continue" at bounding box center [860, 489] width 420 height 38
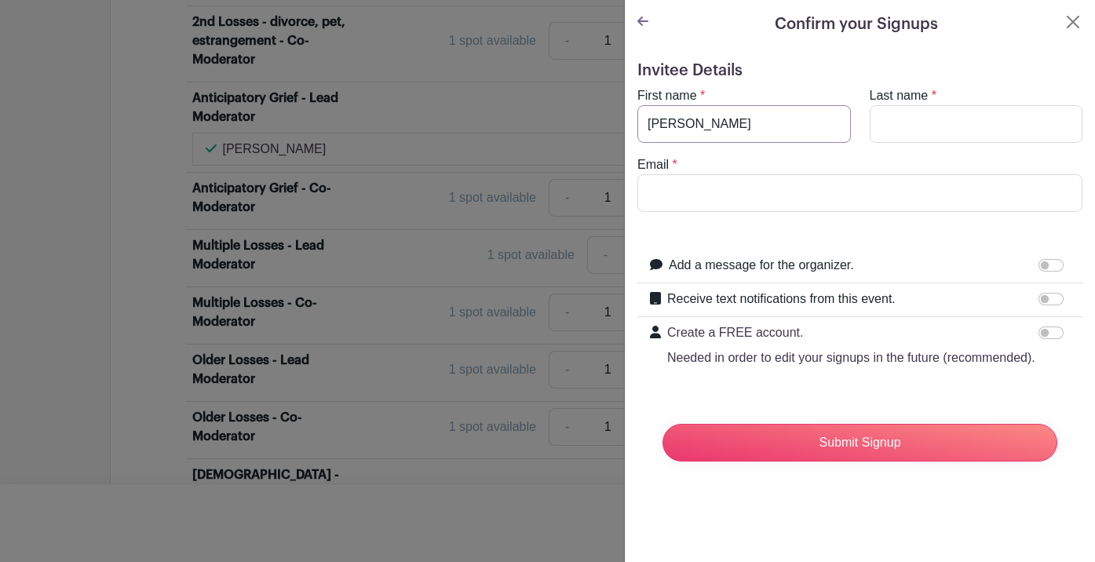
type input "[PERSON_NAME]"
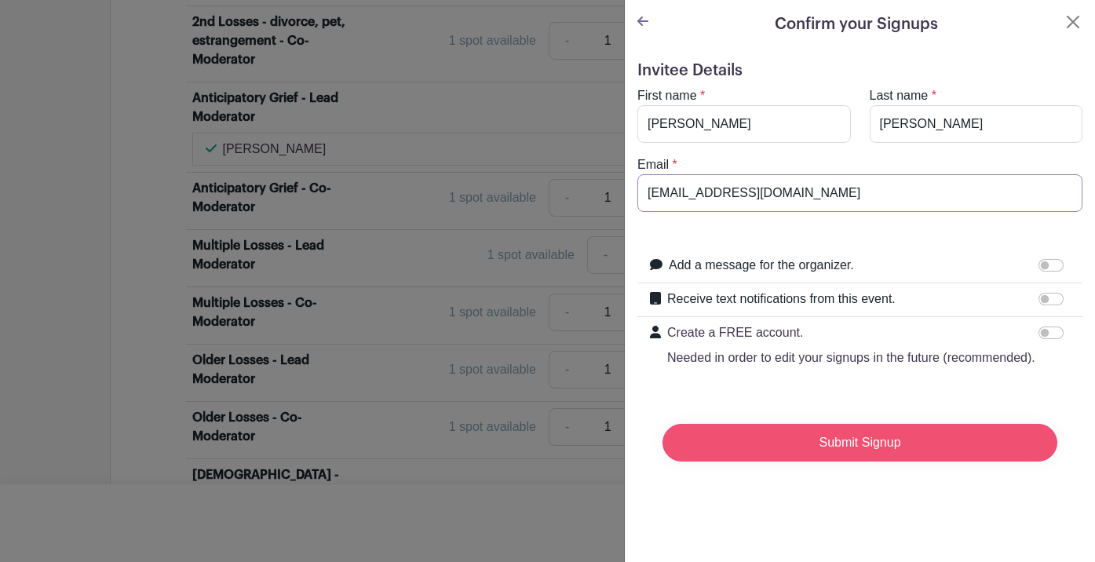
type input "[EMAIL_ADDRESS][DOMAIN_NAME]"
click at [850, 435] on input "Submit Signup" at bounding box center [860, 443] width 395 height 38
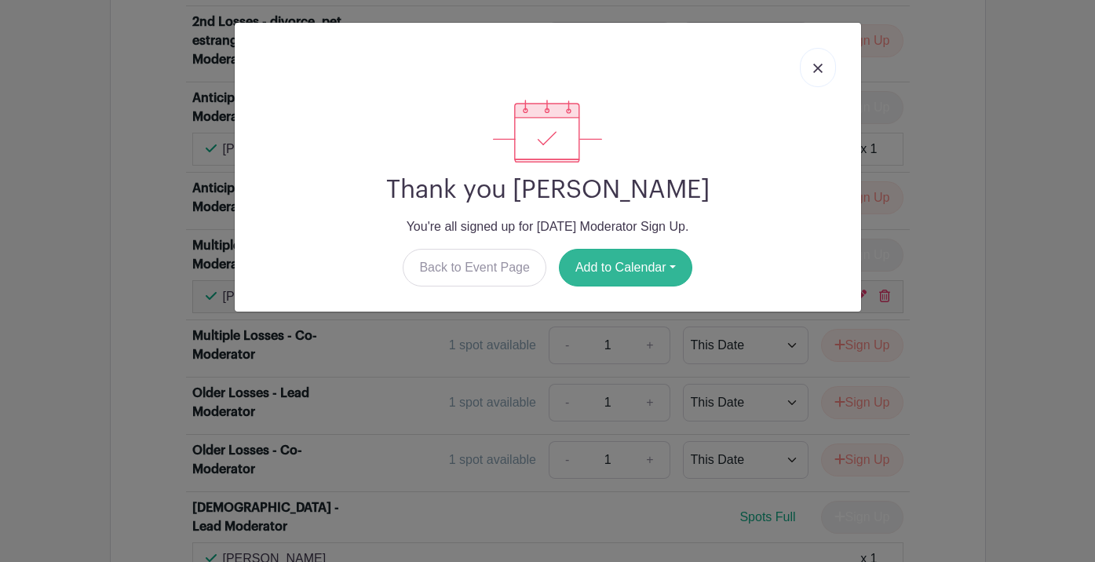
click at [656, 264] on button "Add to Calendar" at bounding box center [625, 268] width 133 height 38
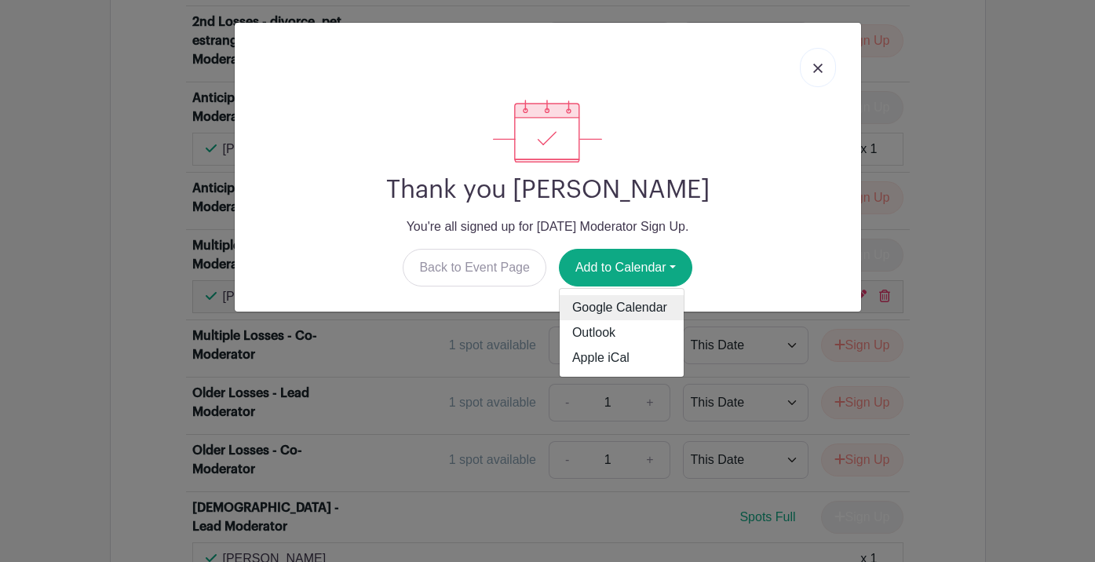
click at [622, 308] on link "Google Calendar" at bounding box center [622, 307] width 124 height 25
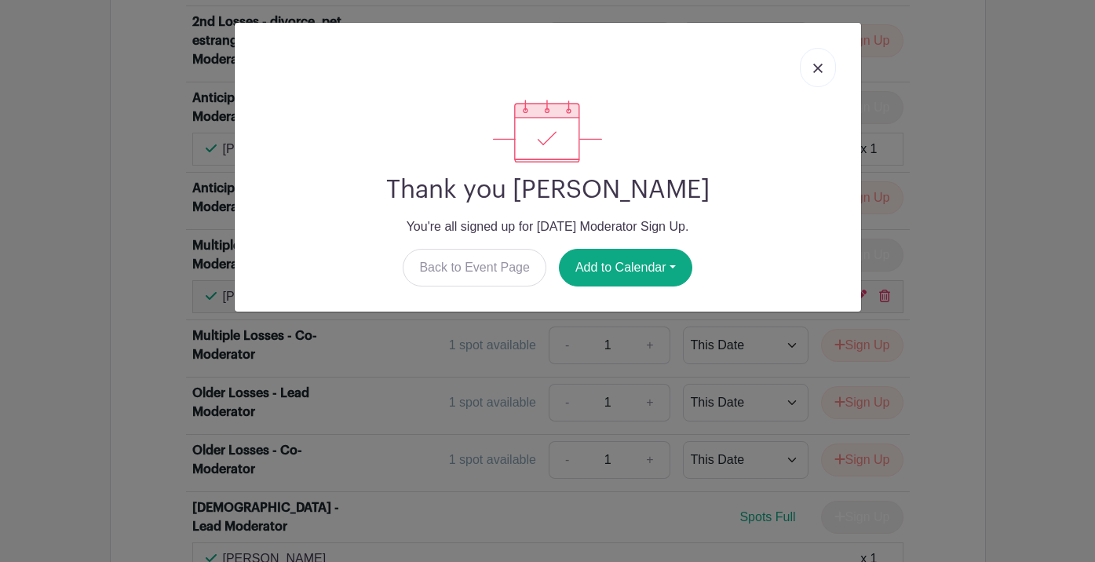
click at [820, 71] on img at bounding box center [818, 68] width 9 height 9
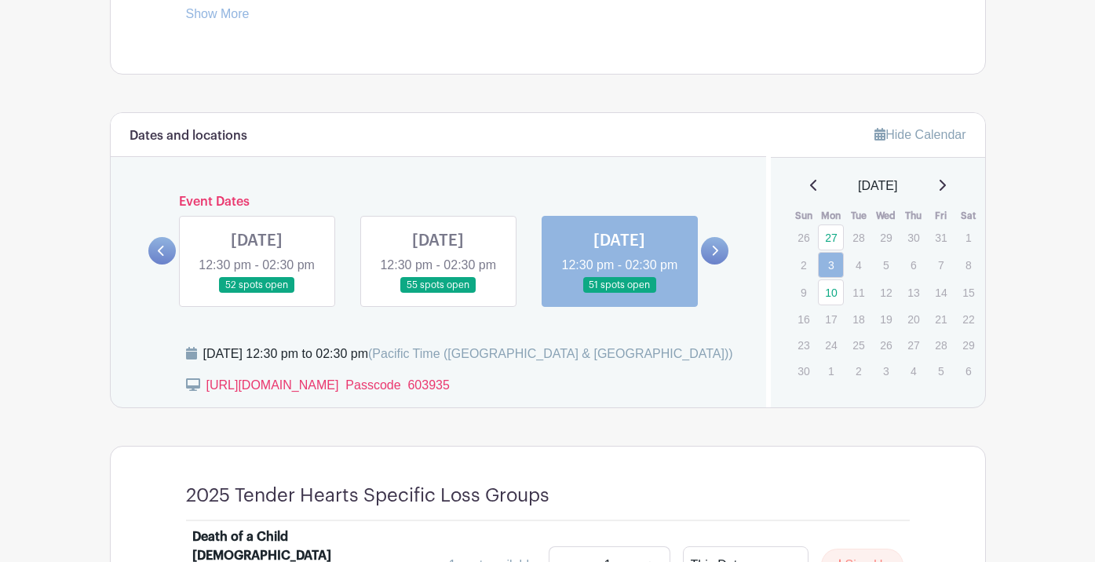
scroll to position [812, 0]
click at [438, 294] on link at bounding box center [438, 294] width 0 height 0
click at [257, 294] on link at bounding box center [257, 294] width 0 height 0
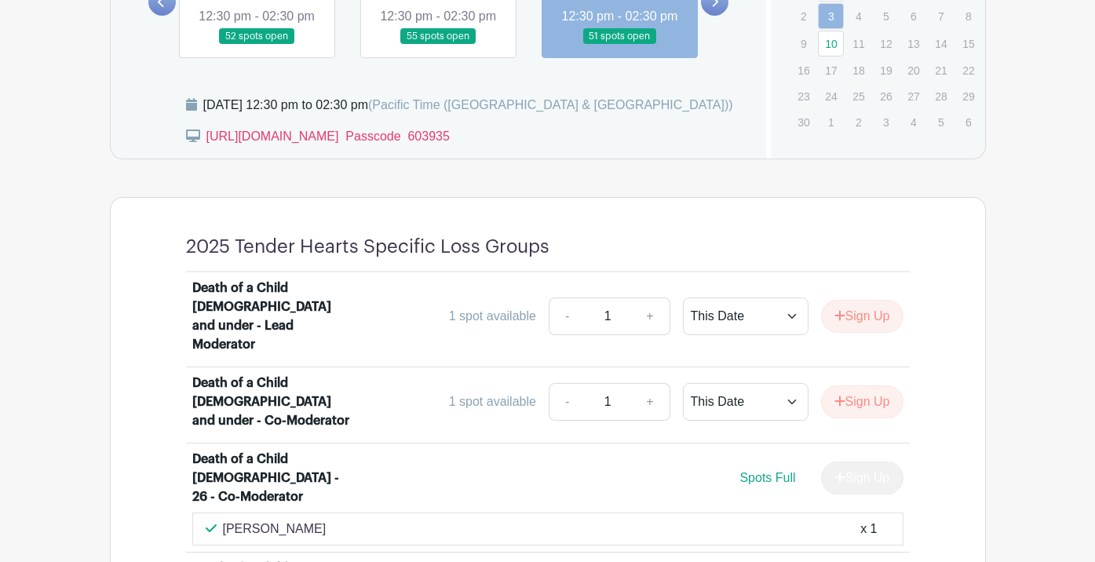
scroll to position [1064, 0]
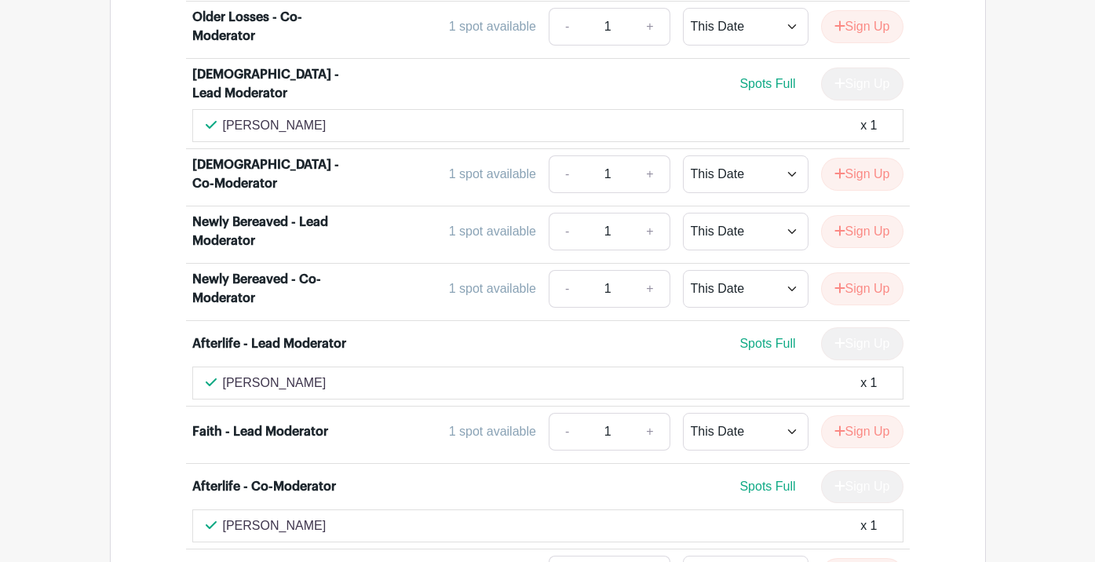
scroll to position [4382, 0]
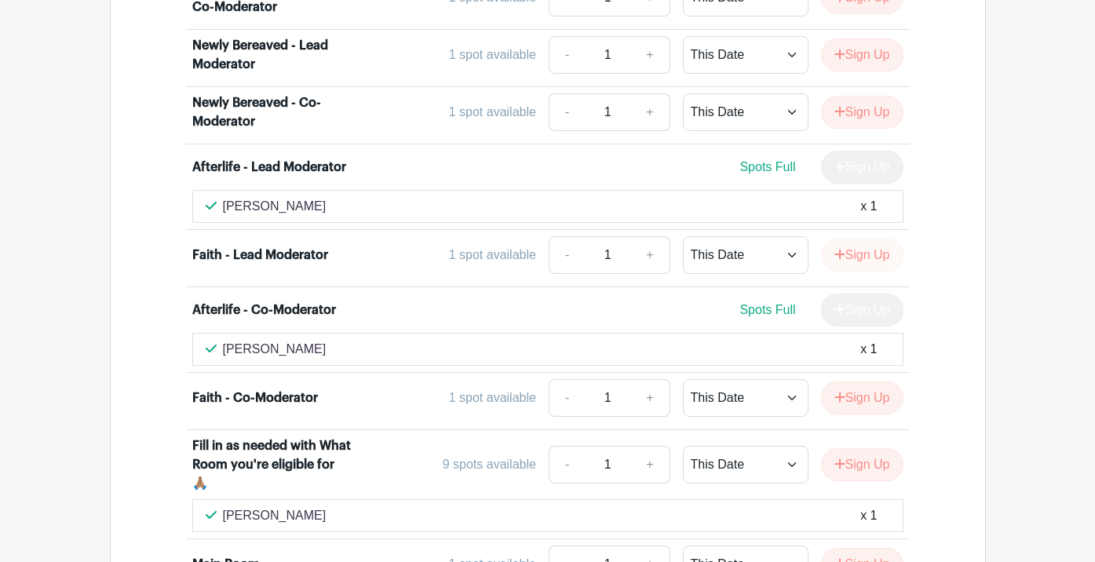
click at [874, 239] on button "Sign Up" at bounding box center [862, 255] width 82 height 33
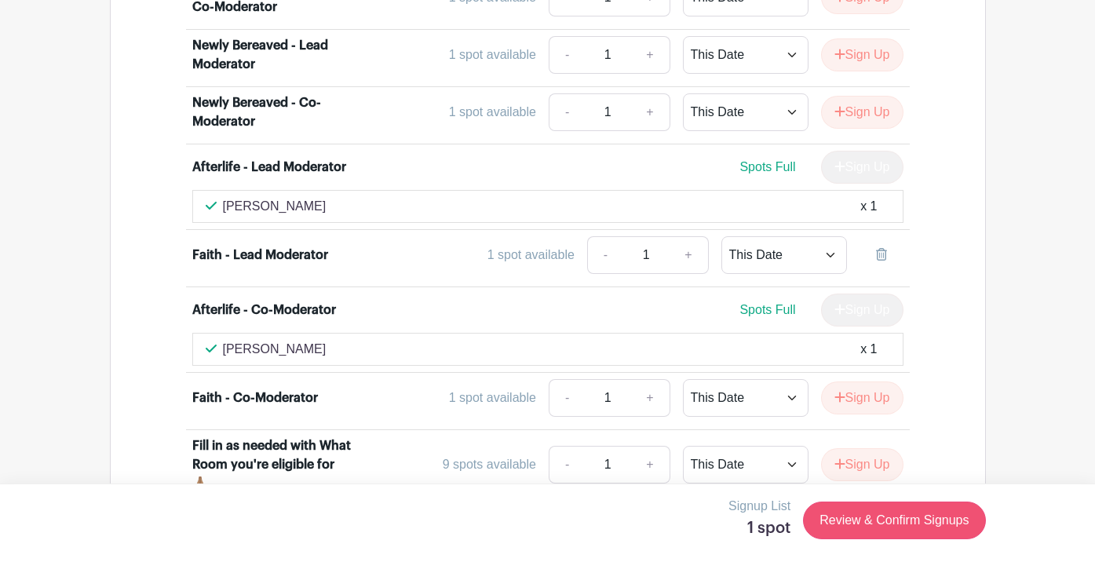
click at [860, 514] on link "Review & Confirm Signups" at bounding box center [894, 521] width 182 height 38
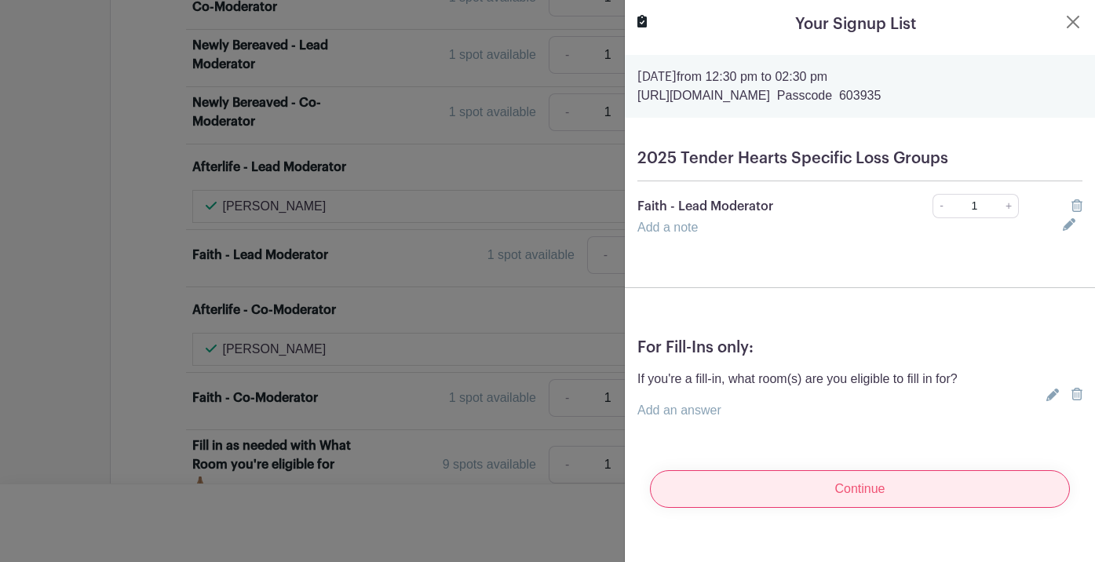
click at [835, 485] on input "Continue" at bounding box center [860, 489] width 420 height 38
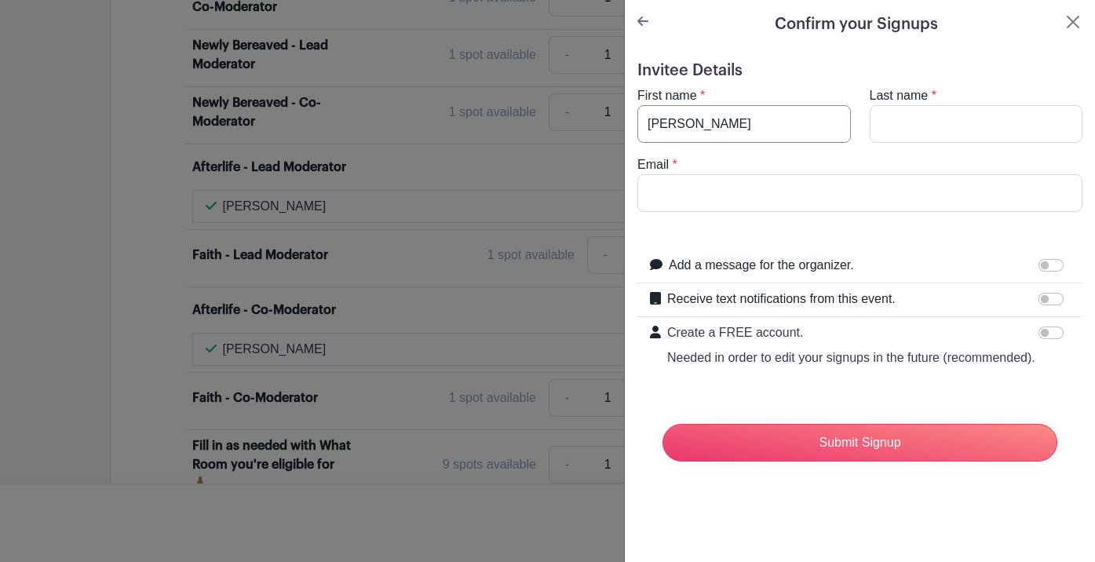
type input "[PERSON_NAME]"
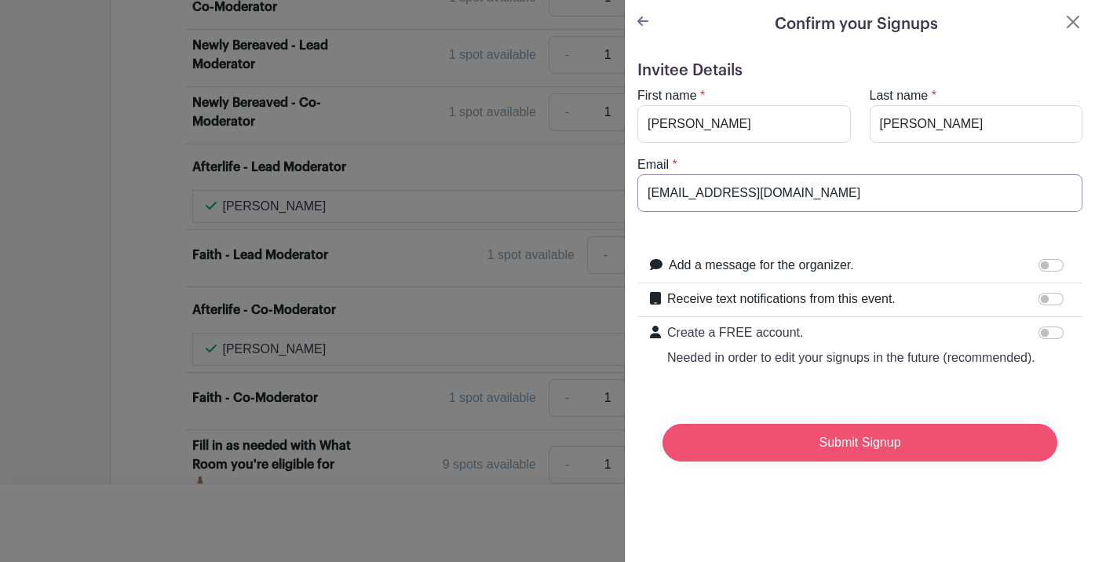
type input "[EMAIL_ADDRESS][DOMAIN_NAME]"
click at [818, 452] on input "Submit Signup" at bounding box center [860, 443] width 395 height 38
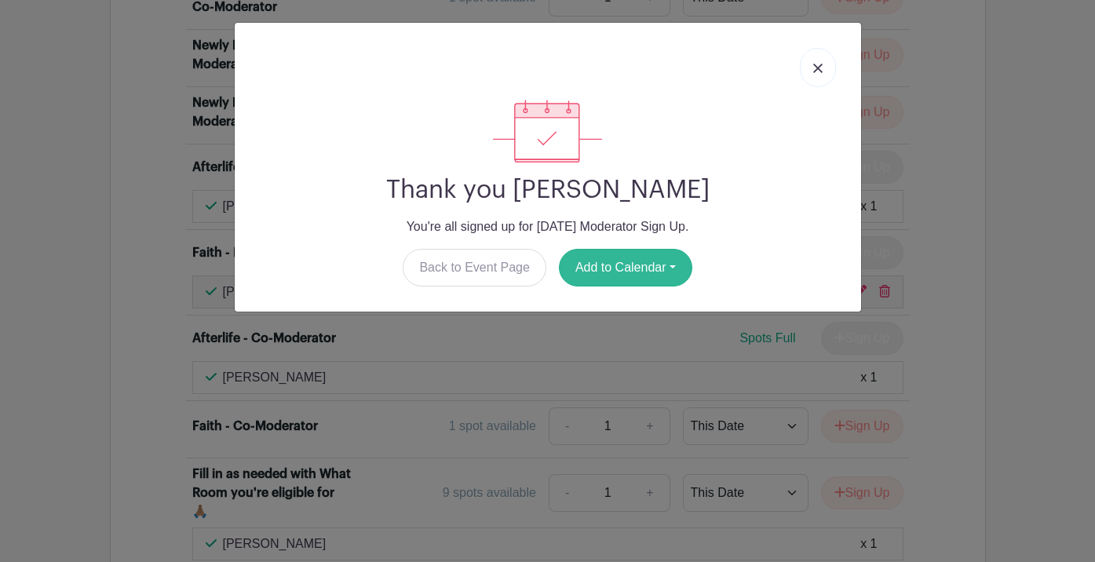
click at [664, 265] on button "Add to Calendar" at bounding box center [625, 268] width 133 height 38
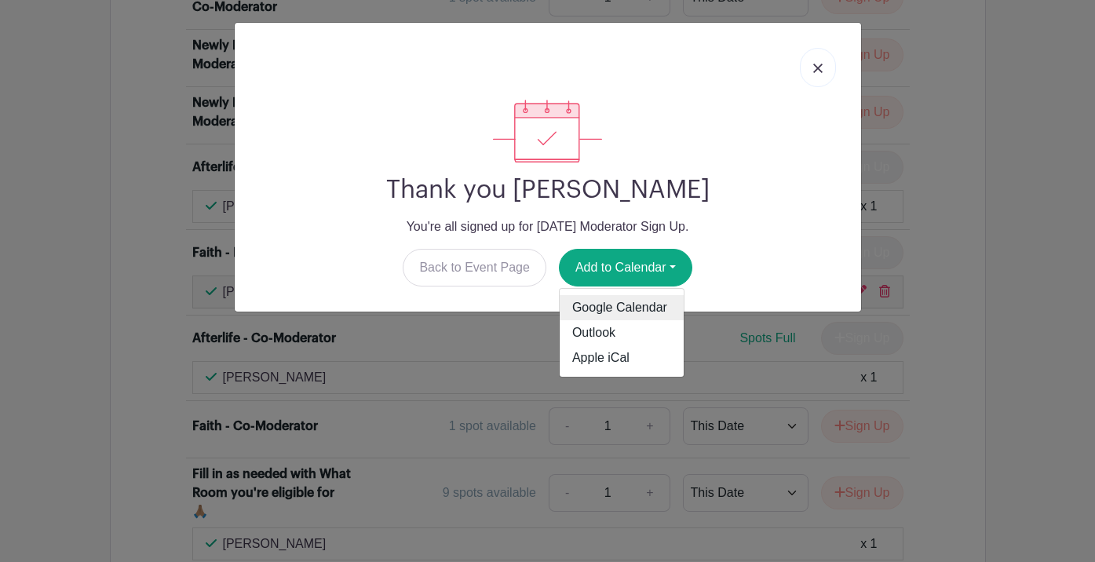
click at [623, 314] on link "Google Calendar" at bounding box center [622, 307] width 124 height 25
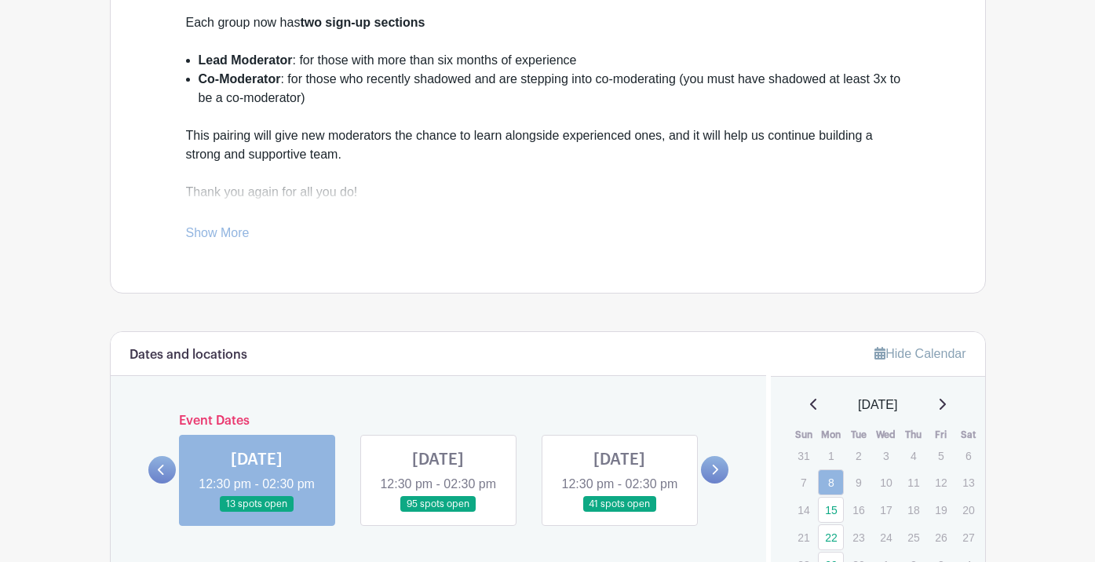
scroll to position [756, 0]
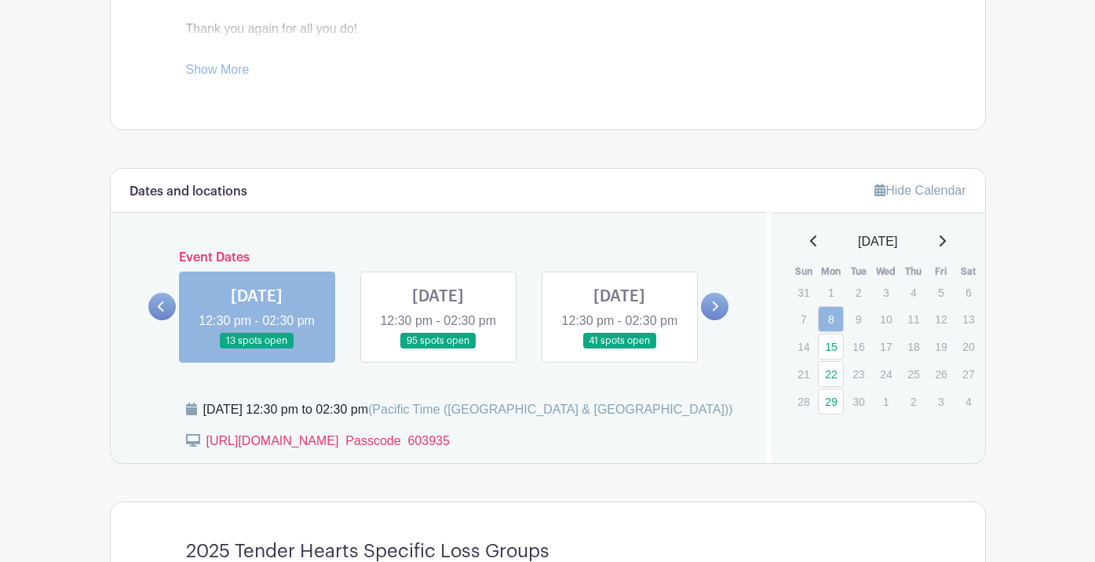
click at [438, 349] on link at bounding box center [438, 349] width 0 height 0
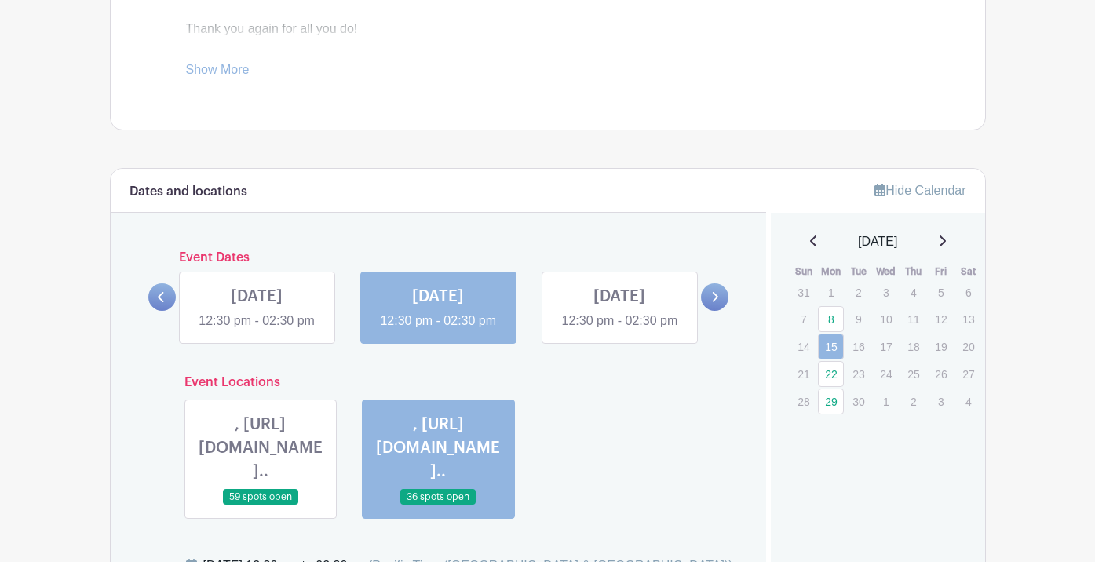
click at [438, 331] on link at bounding box center [438, 331] width 0 height 0
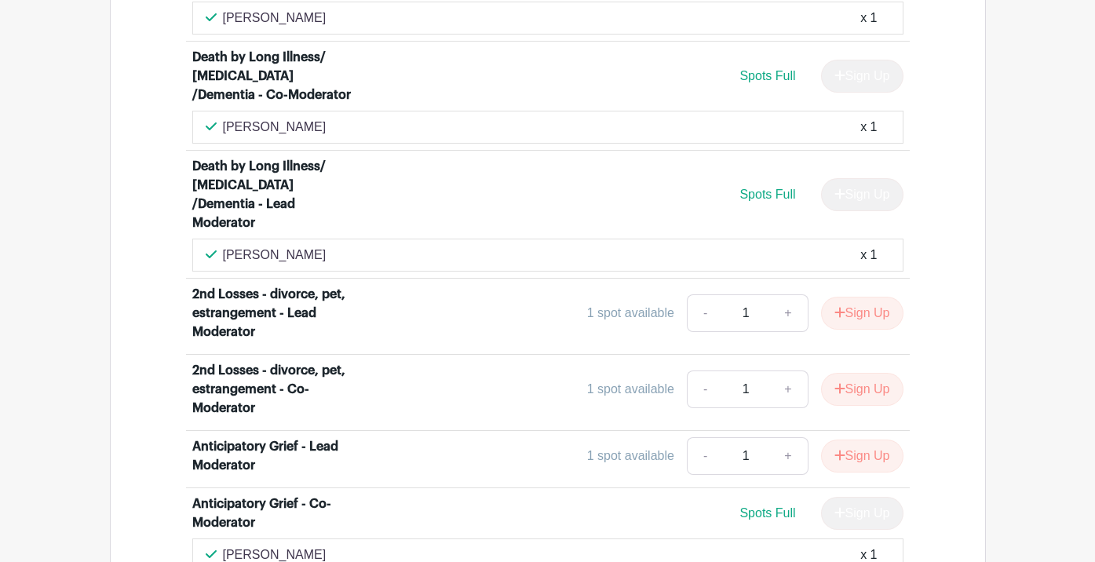
scroll to position [4038, 0]
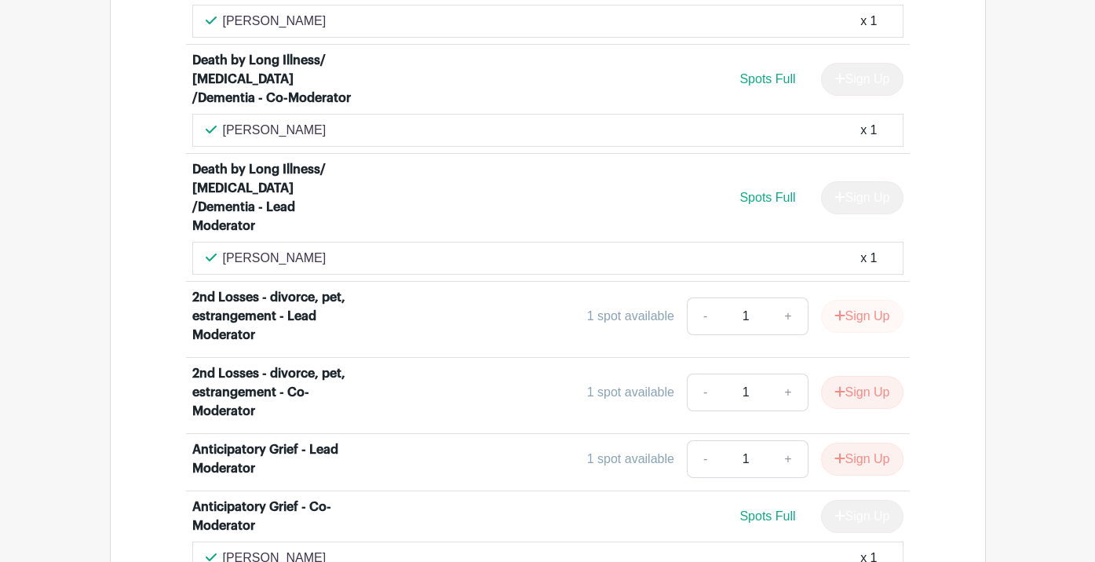
click at [864, 300] on button "Sign Up" at bounding box center [862, 316] width 82 height 33
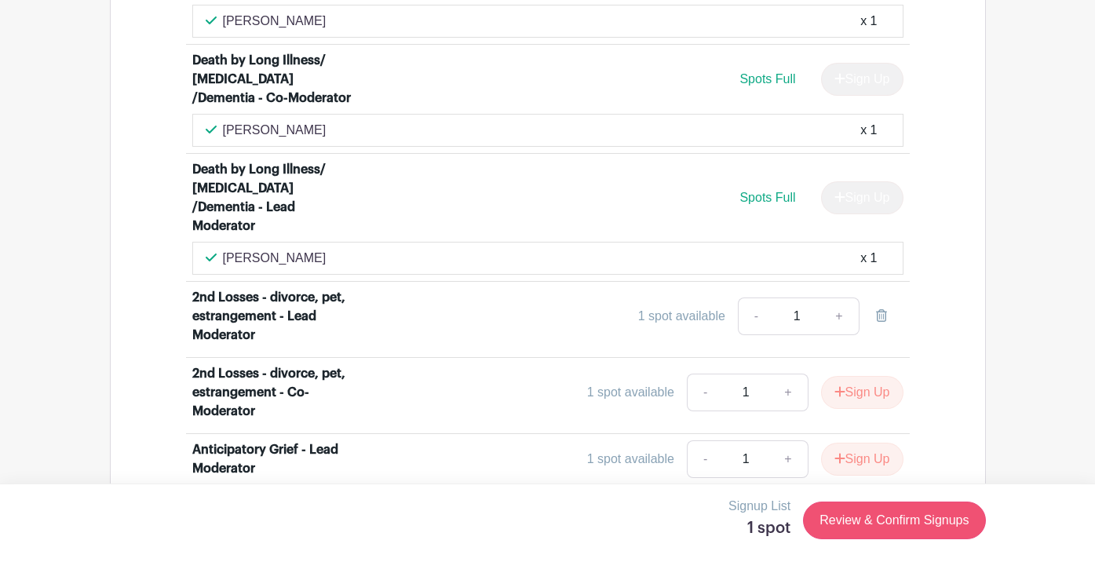
click at [865, 519] on link "Review & Confirm Signups" at bounding box center [894, 521] width 182 height 38
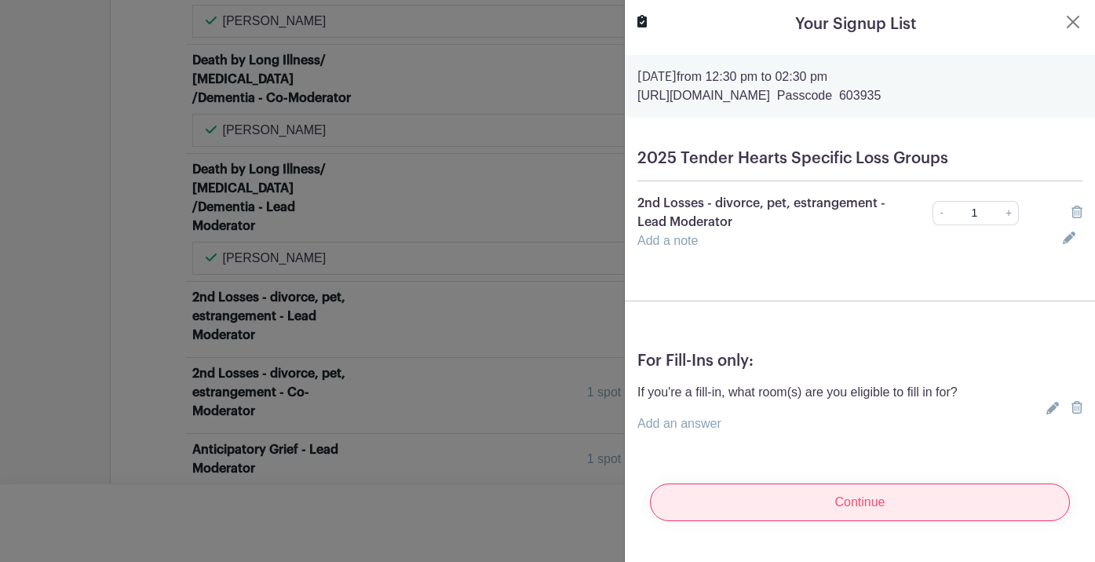
click at [883, 496] on input "Continue" at bounding box center [860, 503] width 420 height 38
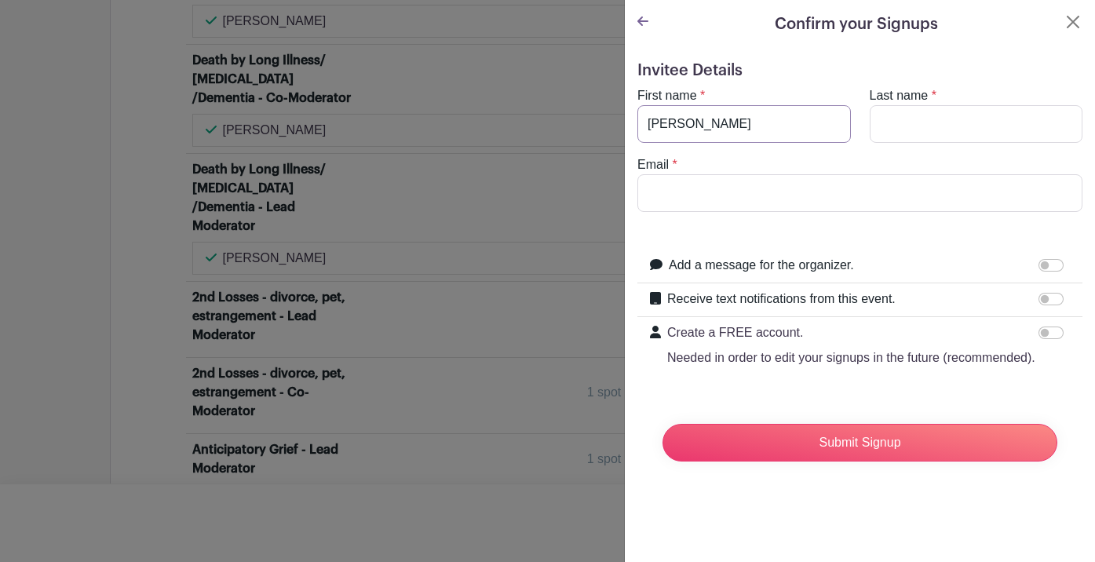
type input "[PERSON_NAME]"
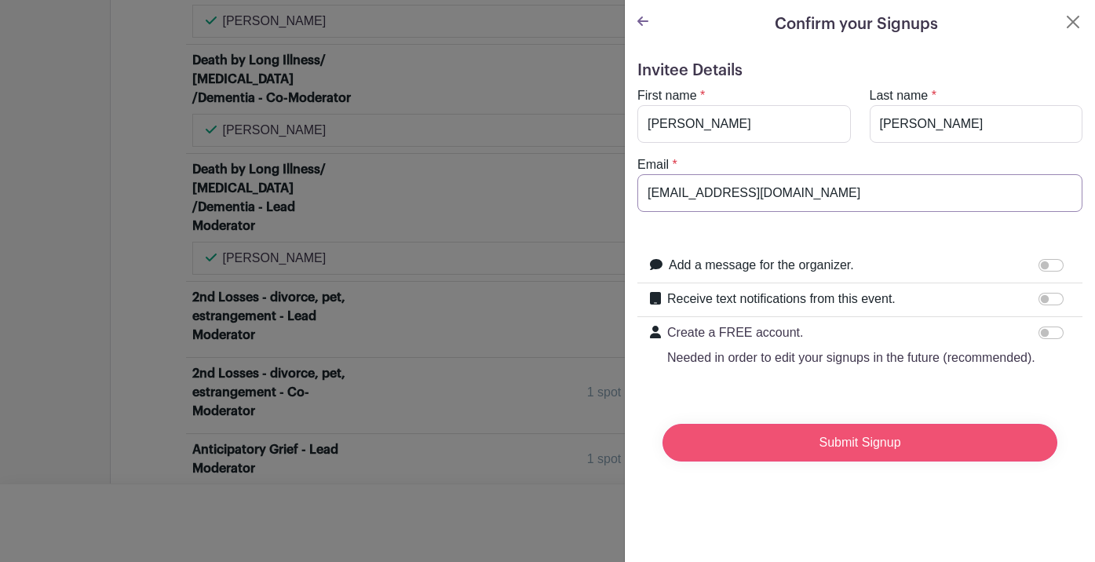
type input "[EMAIL_ADDRESS][DOMAIN_NAME]"
click at [879, 452] on input "Submit Signup" at bounding box center [860, 443] width 395 height 38
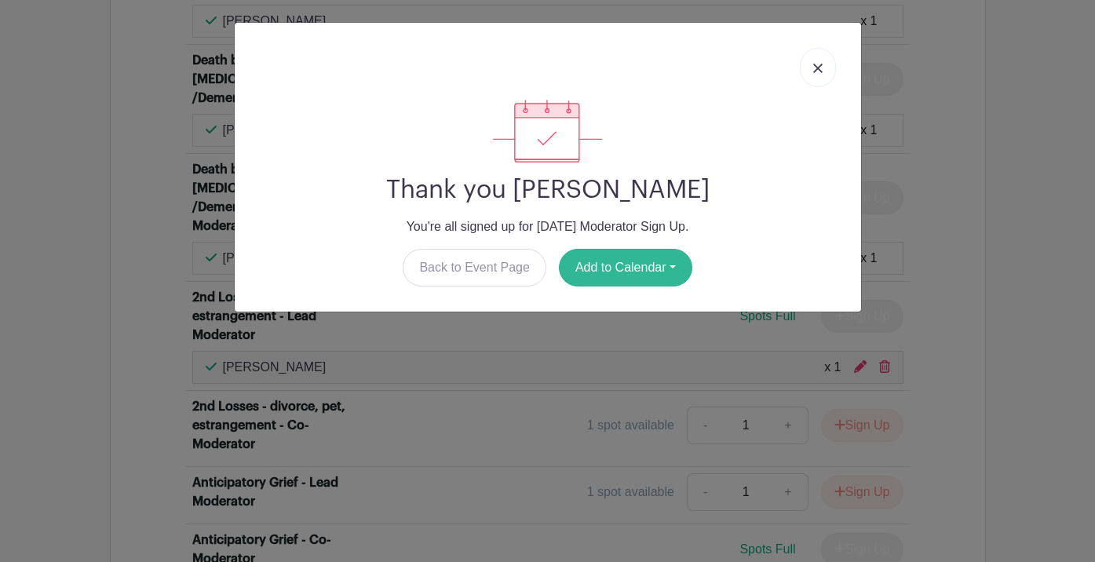
click at [660, 274] on button "Add to Calendar" at bounding box center [625, 268] width 133 height 38
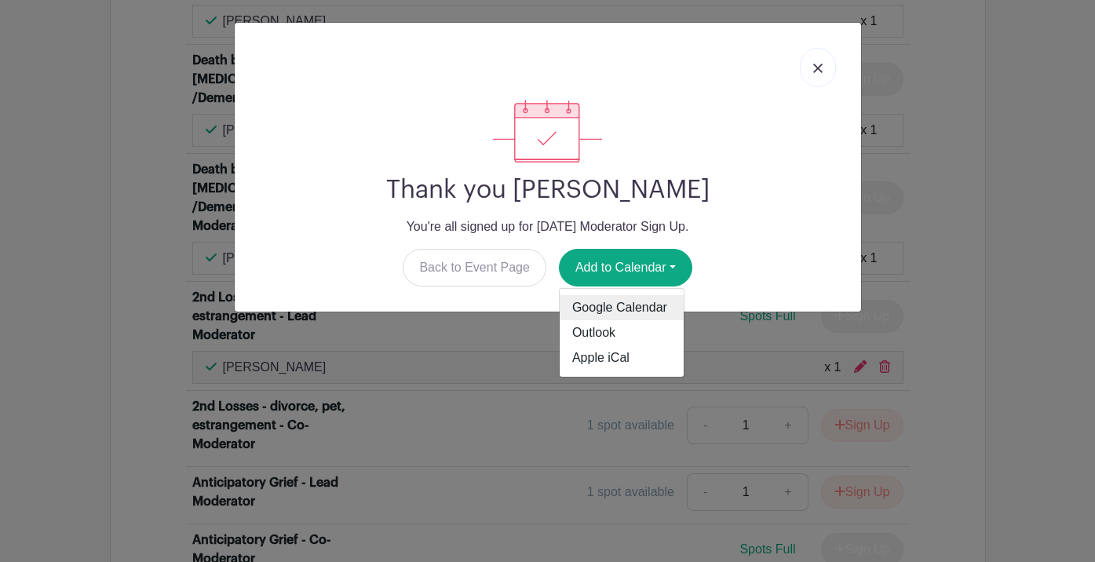
click at [626, 313] on link "Google Calendar" at bounding box center [622, 307] width 124 height 25
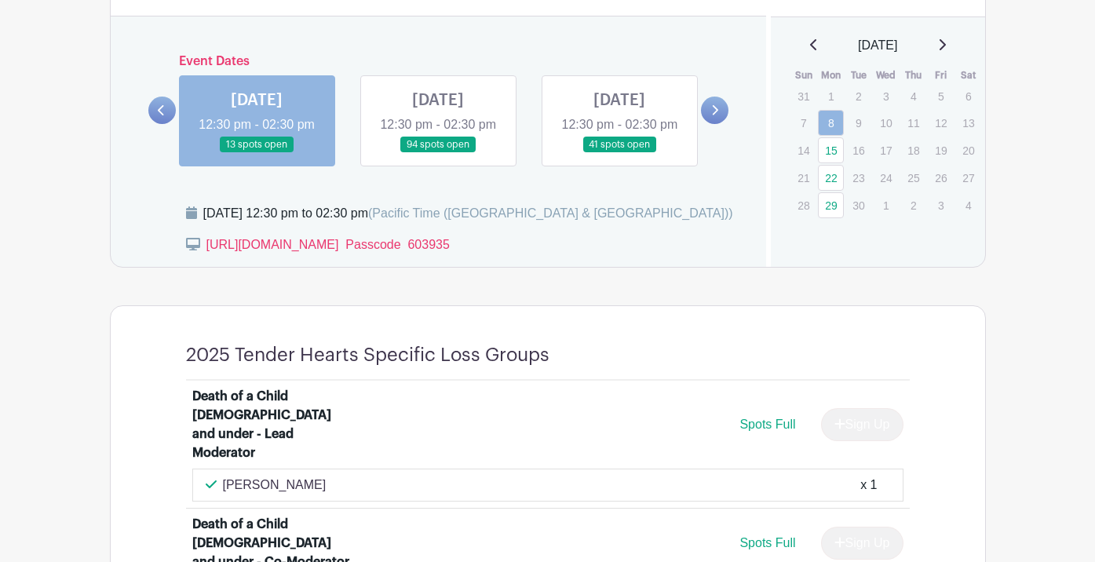
scroll to position [952, 0]
click at [709, 123] on link at bounding box center [714, 110] width 27 height 27
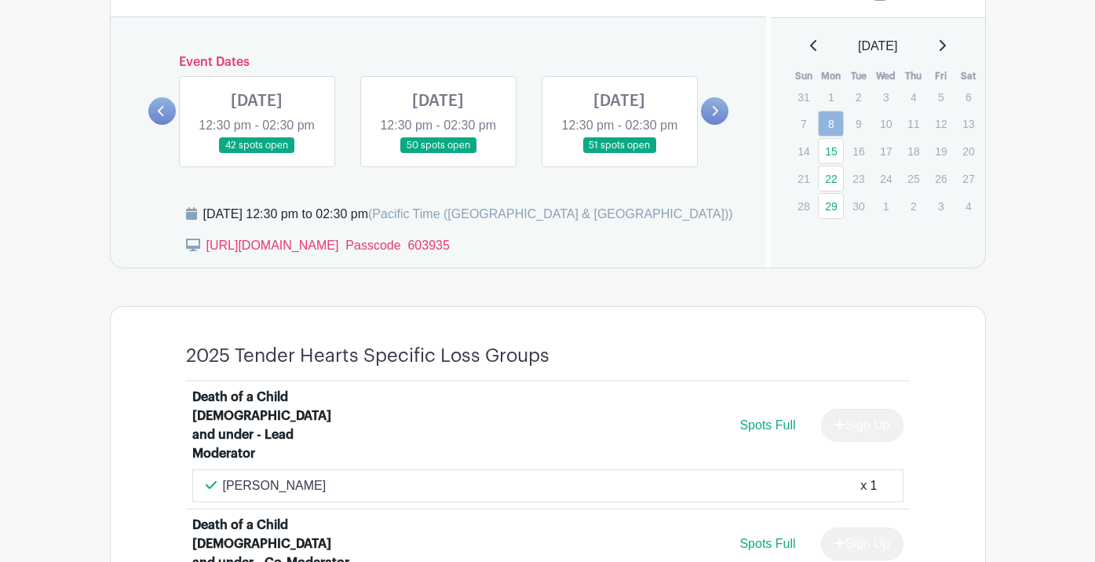
click at [709, 123] on link at bounding box center [714, 110] width 27 height 27
click at [714, 116] on icon at bounding box center [716, 111] width 6 height 10
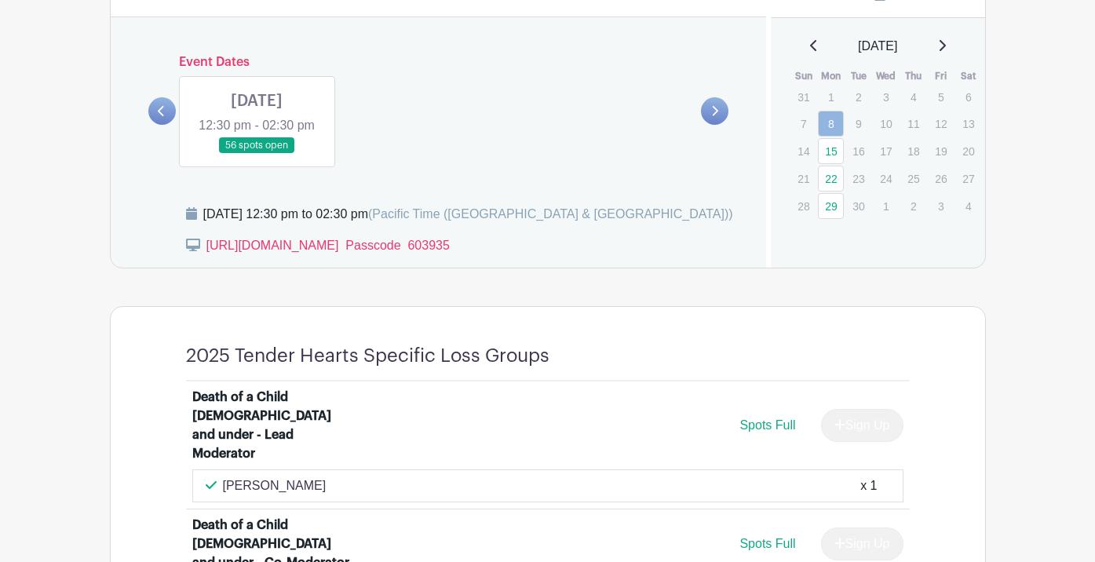
click at [257, 154] on link at bounding box center [257, 154] width 0 height 0
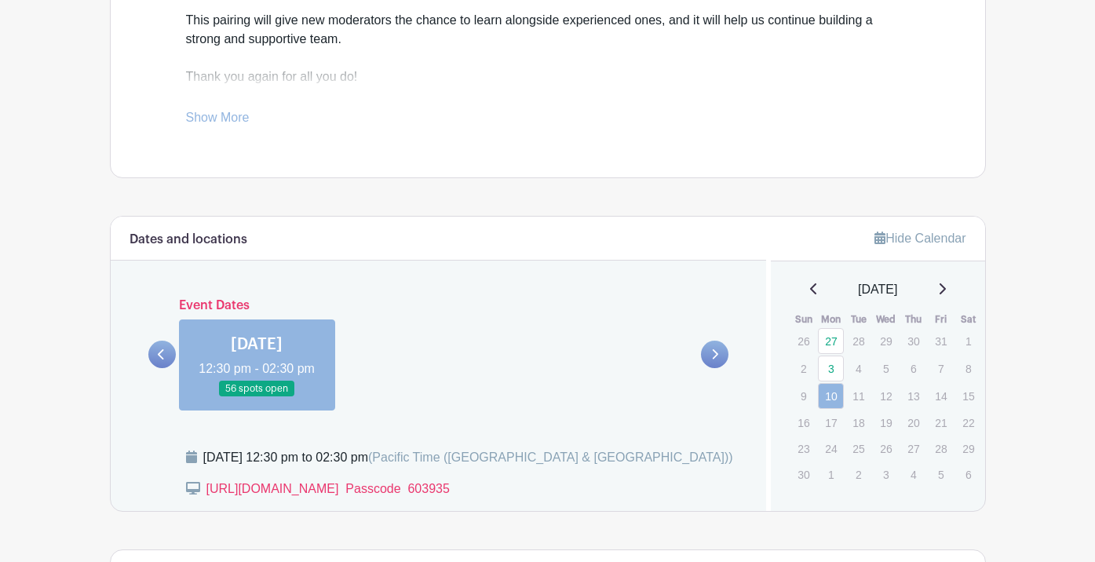
scroll to position [861, 0]
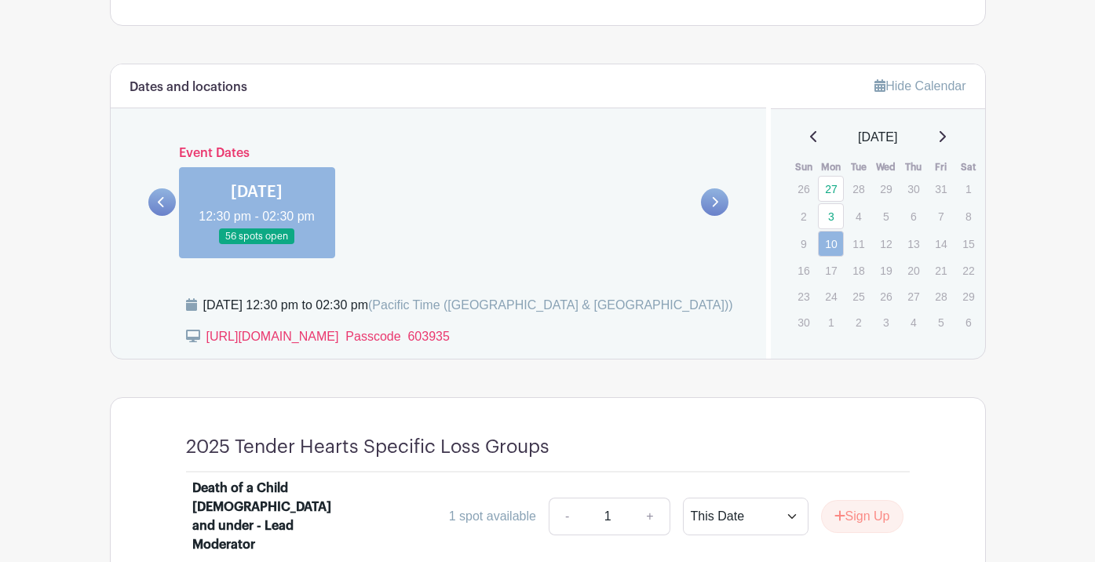
click at [166, 211] on link at bounding box center [161, 201] width 27 height 27
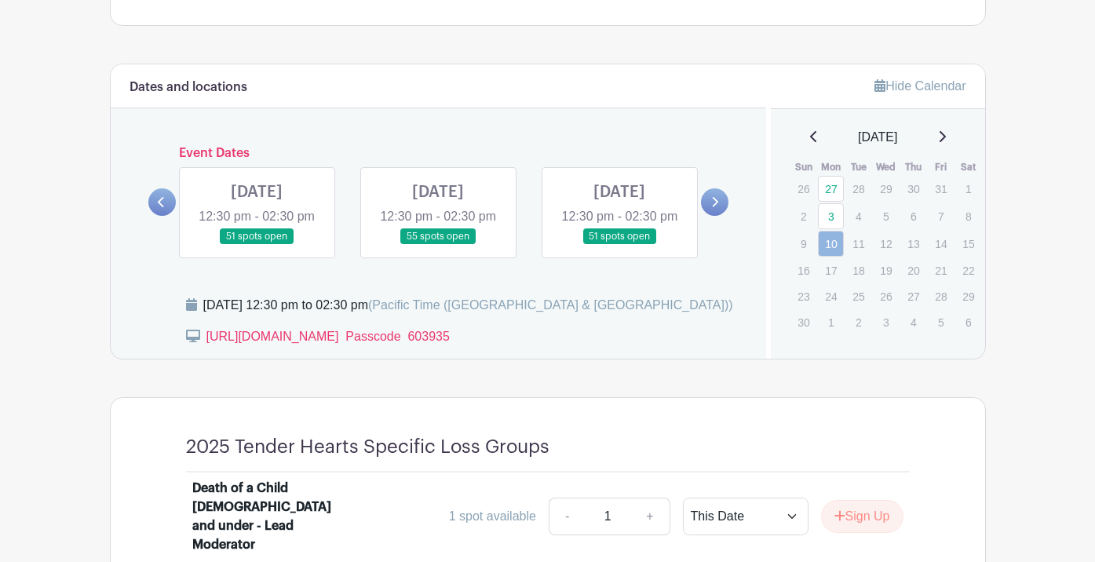
click at [166, 211] on link at bounding box center [161, 201] width 27 height 27
click at [167, 210] on link at bounding box center [161, 201] width 27 height 27
click at [717, 206] on link at bounding box center [714, 201] width 27 height 27
click at [257, 245] on link at bounding box center [257, 245] width 0 height 0
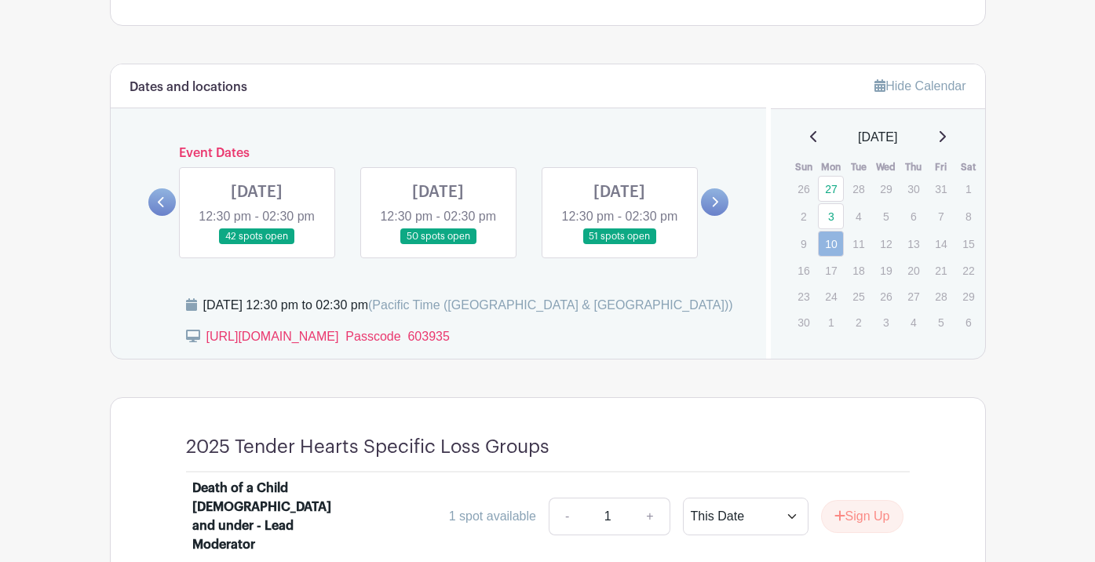
scroll to position [861, 0]
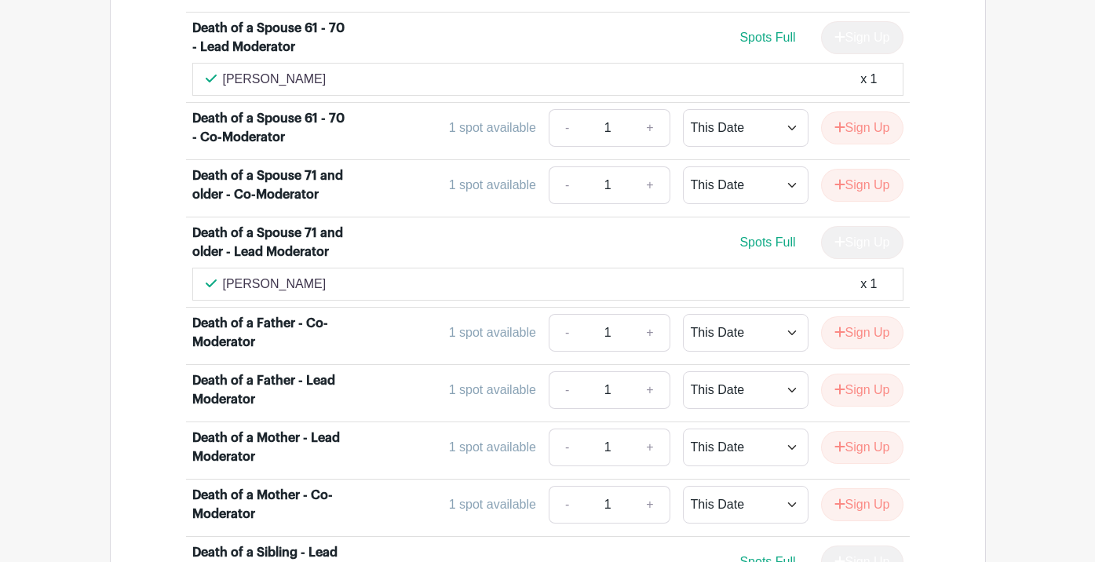
scroll to position [2518, 0]
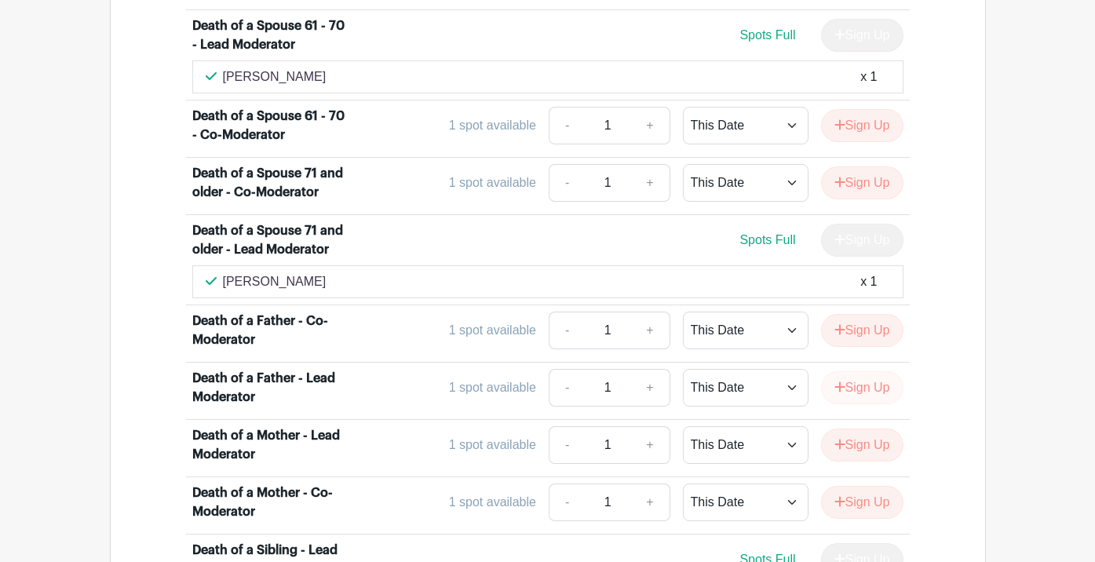
click at [860, 371] on button "Sign Up" at bounding box center [862, 387] width 82 height 33
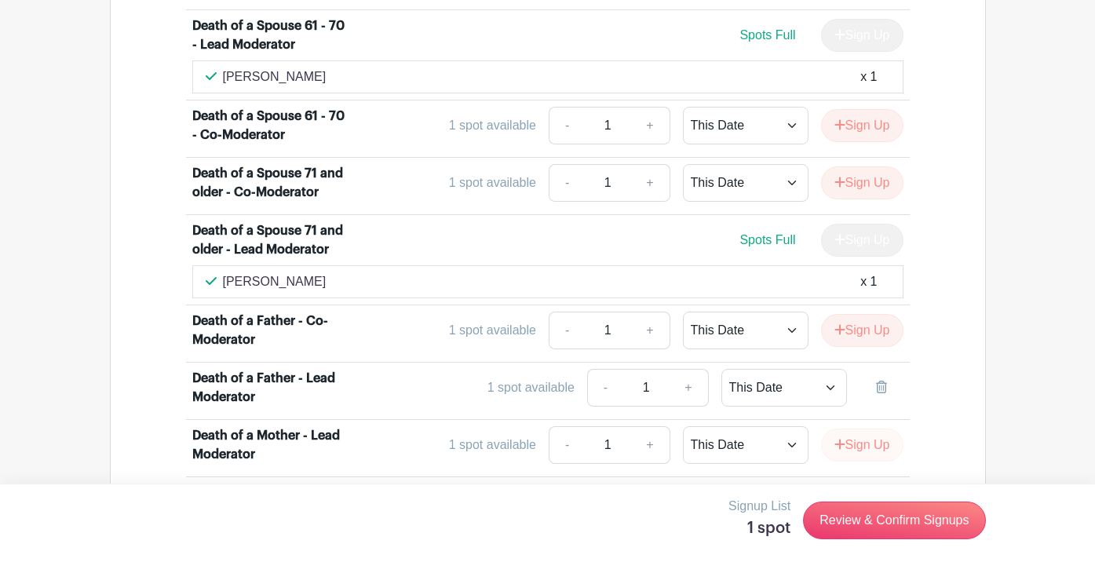
click at [871, 429] on button "Sign Up" at bounding box center [862, 445] width 82 height 33
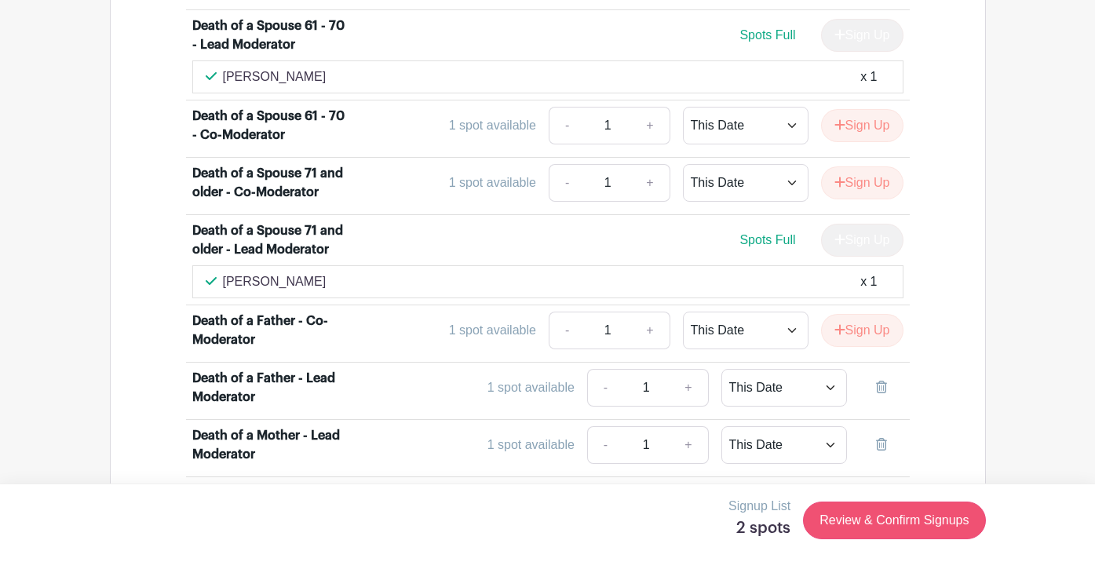
click at [860, 521] on link "Review & Confirm Signups" at bounding box center [894, 521] width 182 height 38
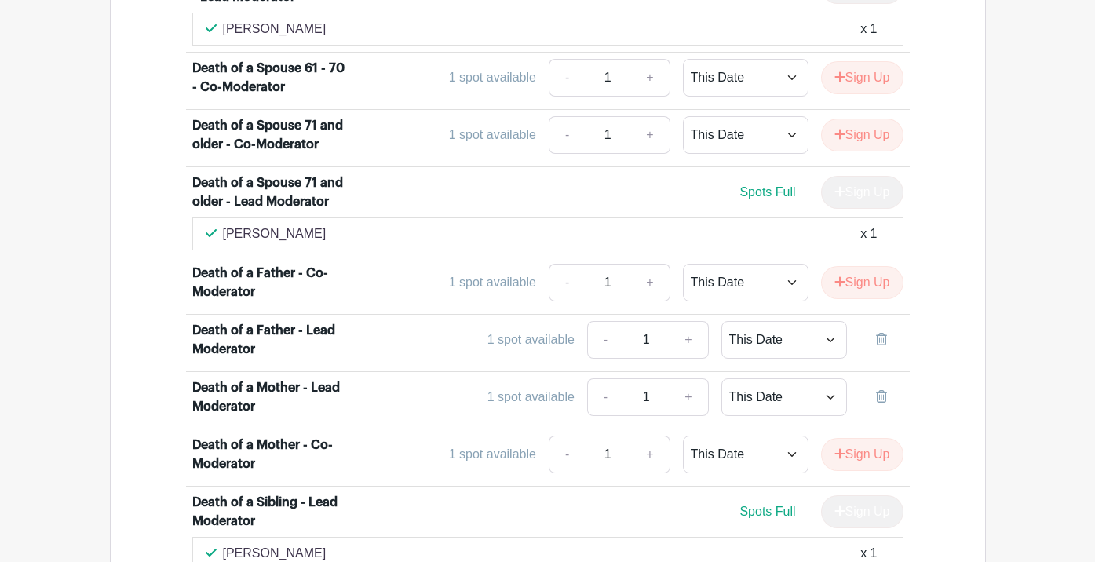
scroll to position [2571, 0]
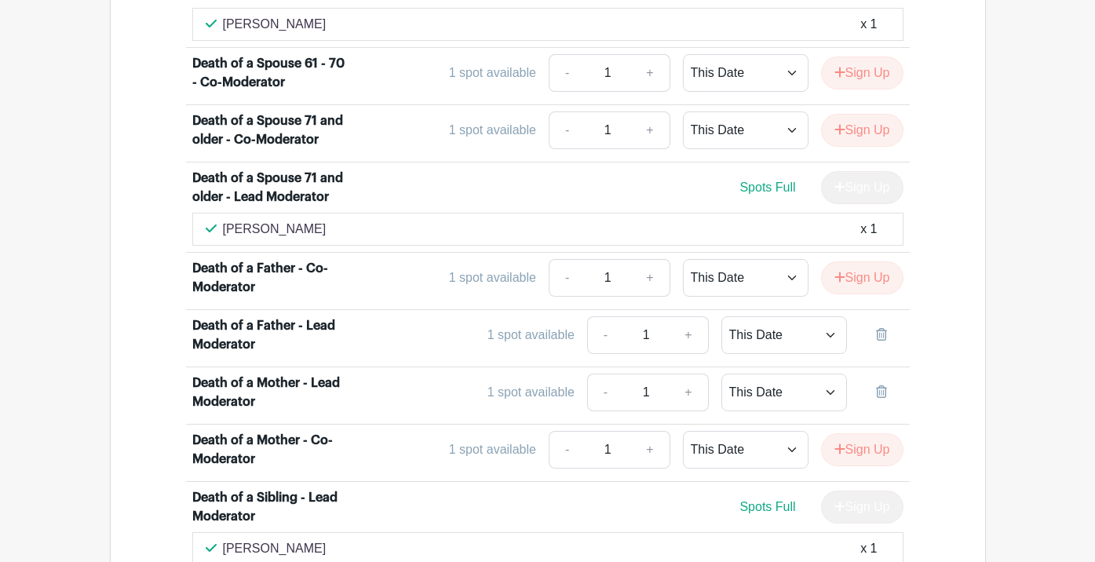
click at [877, 328] on icon at bounding box center [881, 334] width 11 height 13
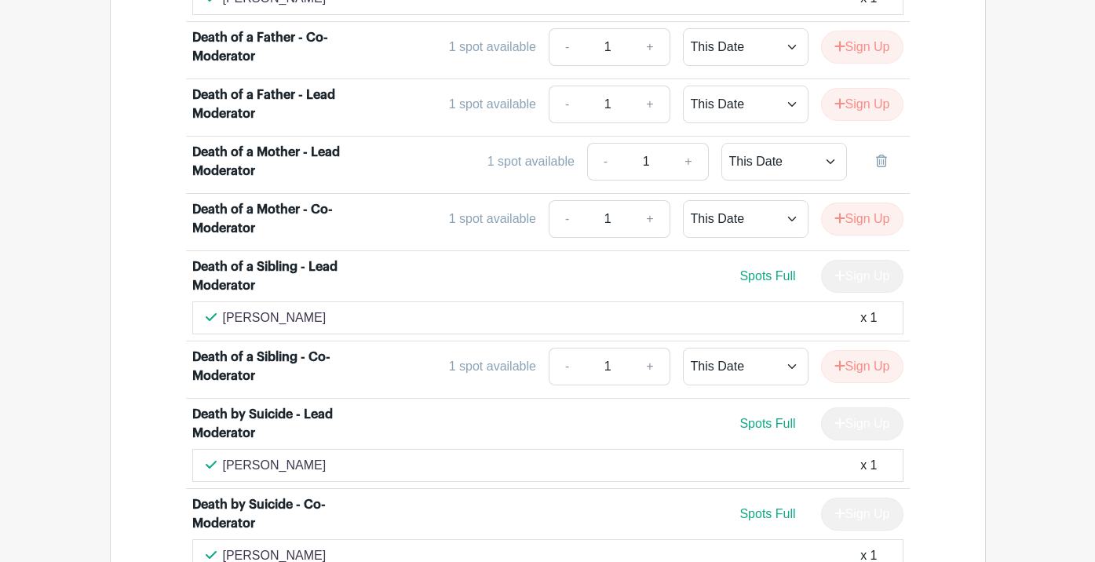
scroll to position [2800, 0]
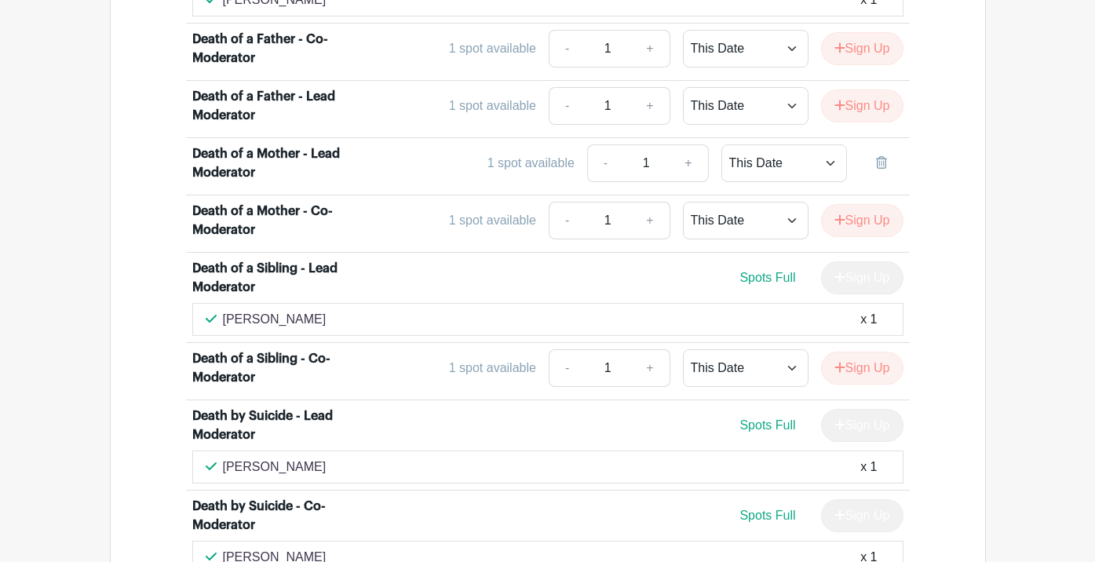
click at [687, 144] on link "+" at bounding box center [688, 163] width 39 height 38
click at [690, 144] on link "+" at bounding box center [688, 163] width 39 height 38
select select "select_dates"
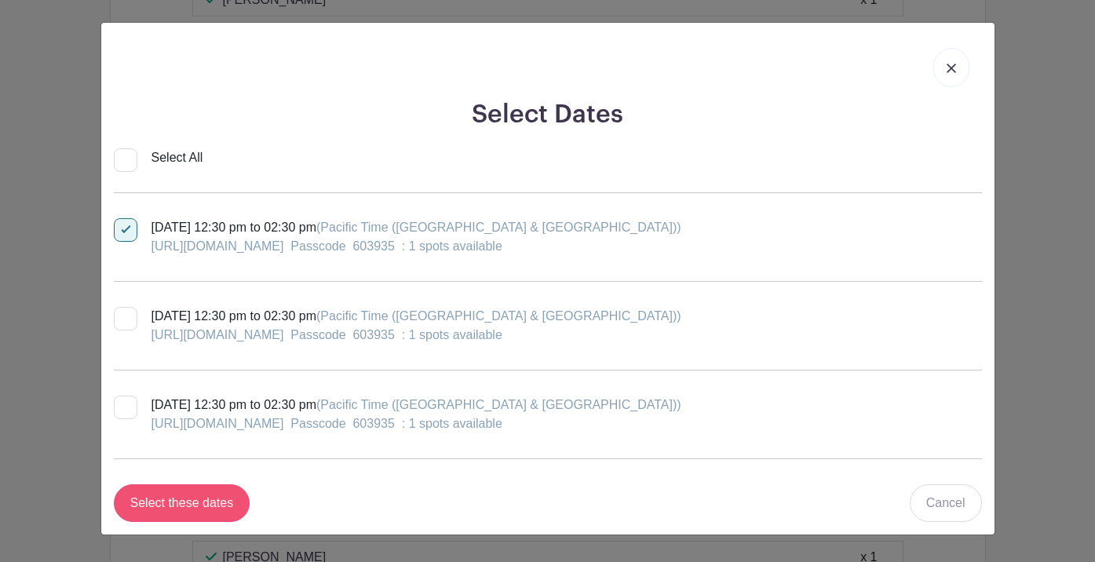
click at [210, 500] on input "Select these dates" at bounding box center [182, 504] width 137 height 38
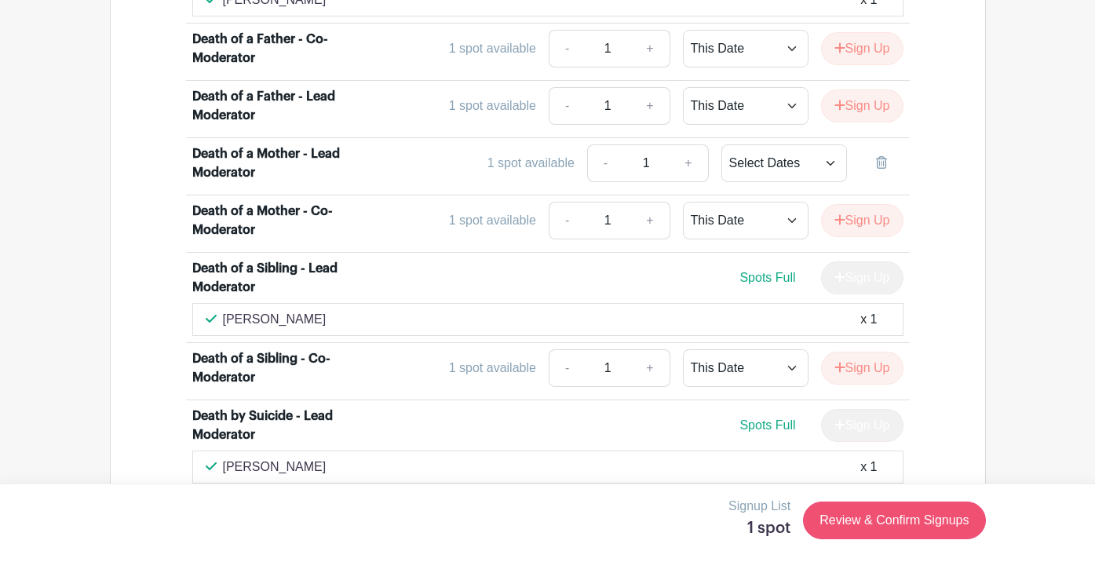
click at [939, 525] on link "Review & Confirm Signups" at bounding box center [894, 521] width 182 height 38
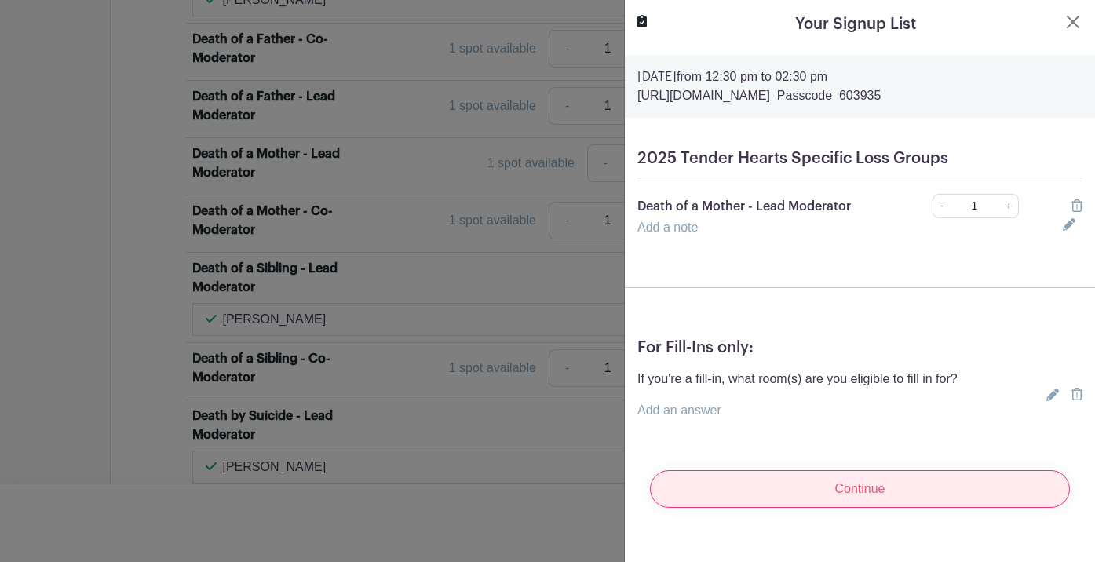
click at [816, 484] on input "Continue" at bounding box center [860, 489] width 420 height 38
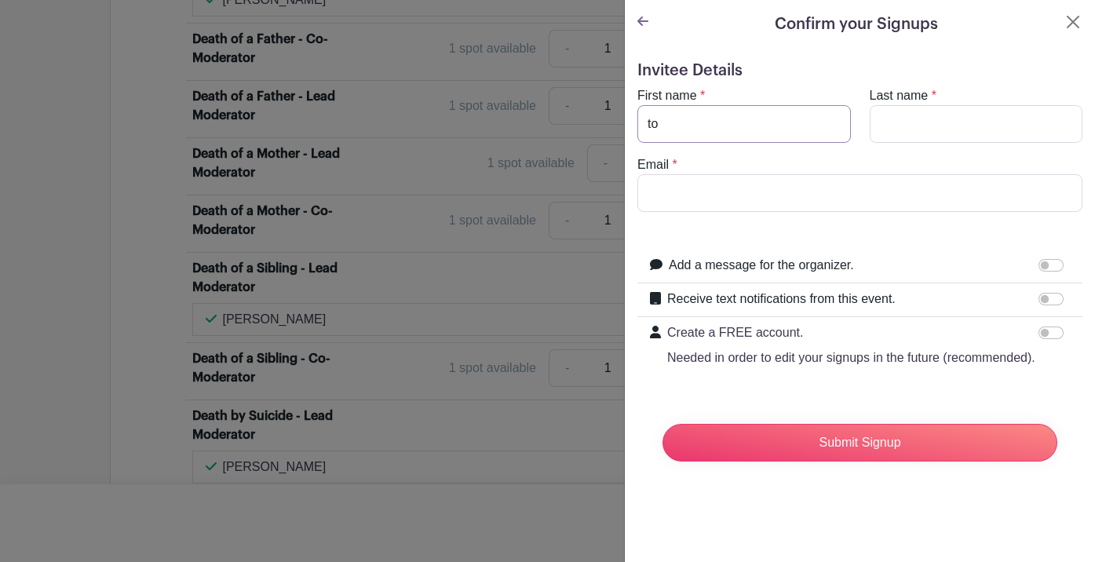
type input "[PERSON_NAME]"
drag, startPoint x: 677, startPoint y: 129, endPoint x: 634, endPoint y: 120, distance: 43.3
click at [634, 120] on div "First name * [PERSON_NAME]" at bounding box center [744, 114] width 232 height 57
type input "[PERSON_NAME]"
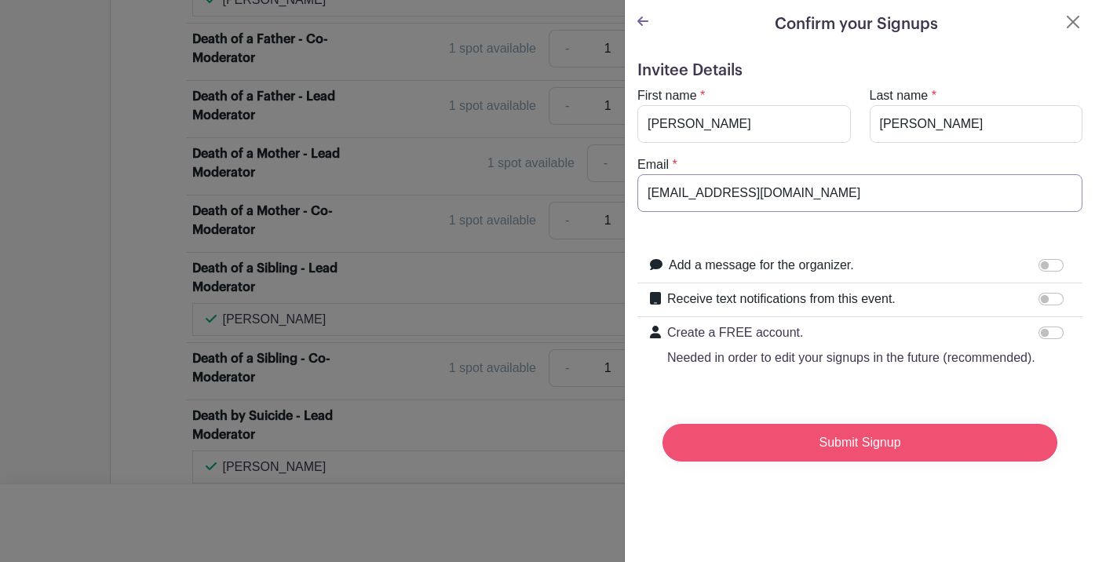
type input "[EMAIL_ADDRESS][DOMAIN_NAME]"
click at [818, 434] on input "Submit Signup" at bounding box center [860, 443] width 395 height 38
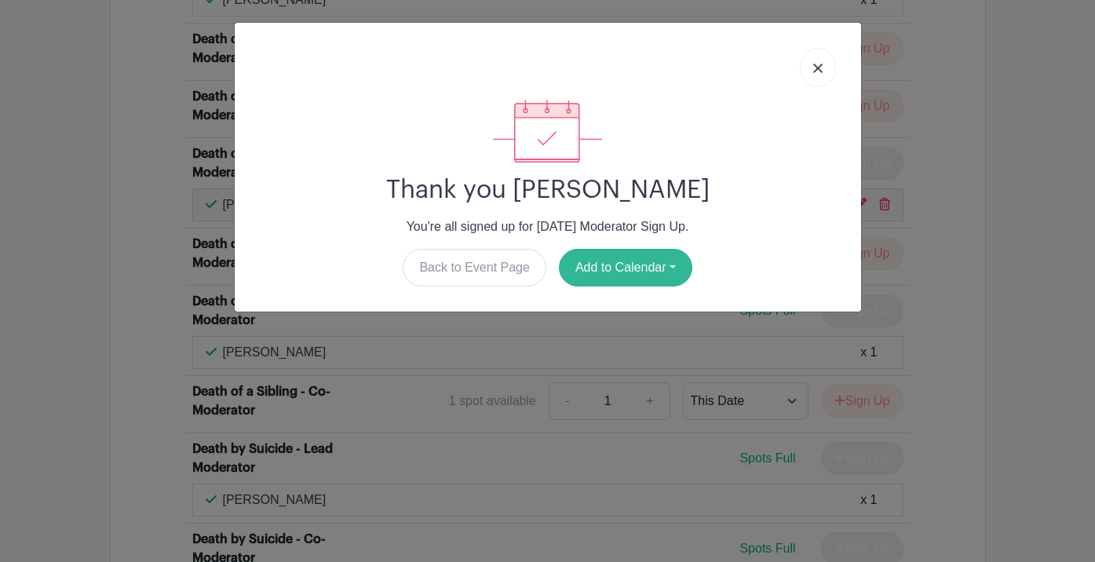
click at [672, 253] on button "Add to Calendar" at bounding box center [625, 268] width 133 height 38
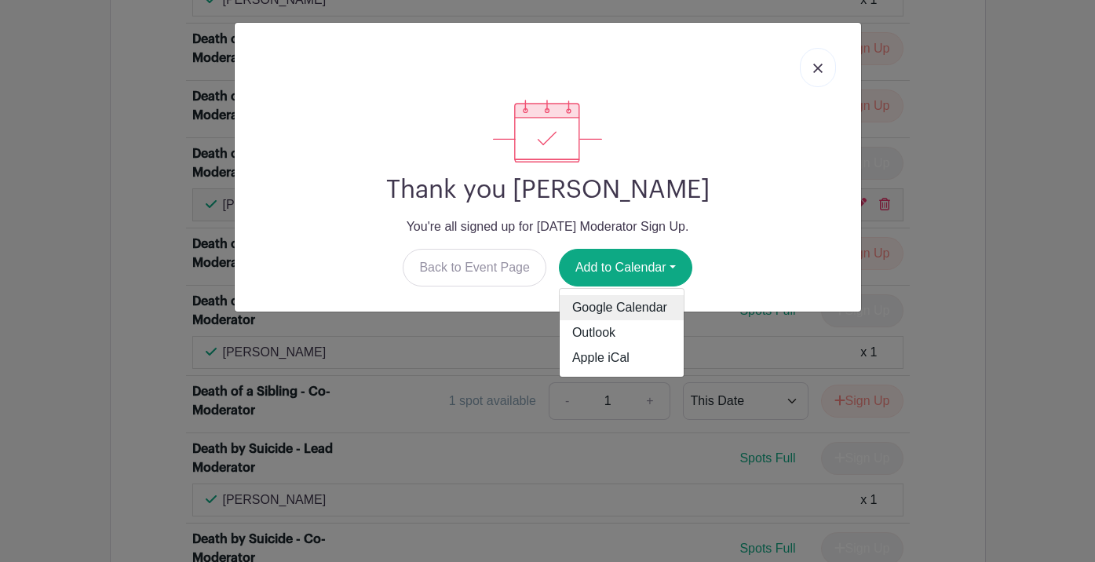
click at [613, 308] on link "Google Calendar" at bounding box center [622, 307] width 124 height 25
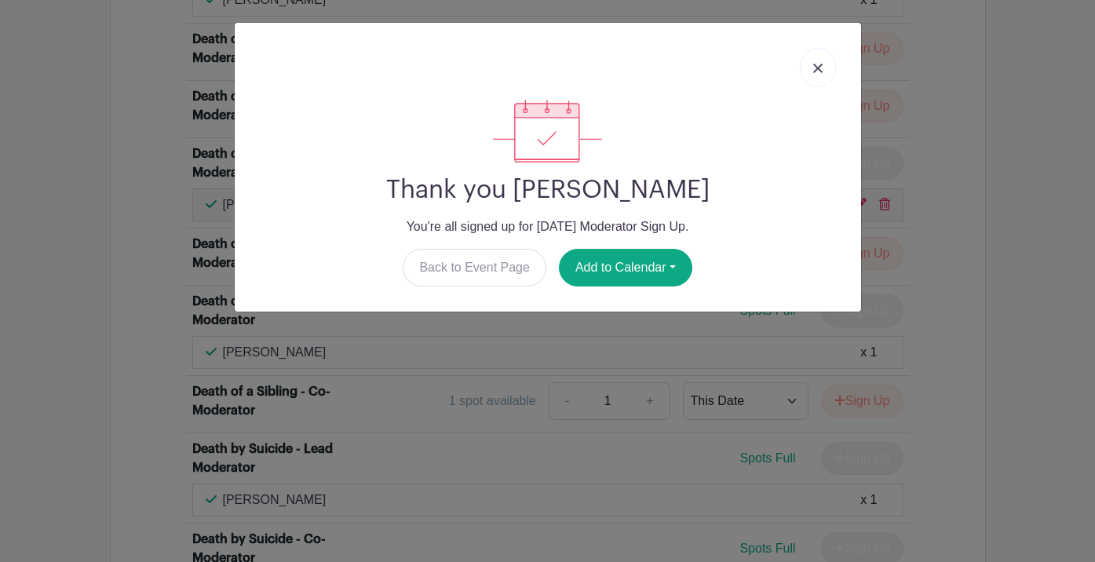
click at [821, 66] on img at bounding box center [818, 68] width 9 height 9
